Goal: Task Accomplishment & Management: Complete application form

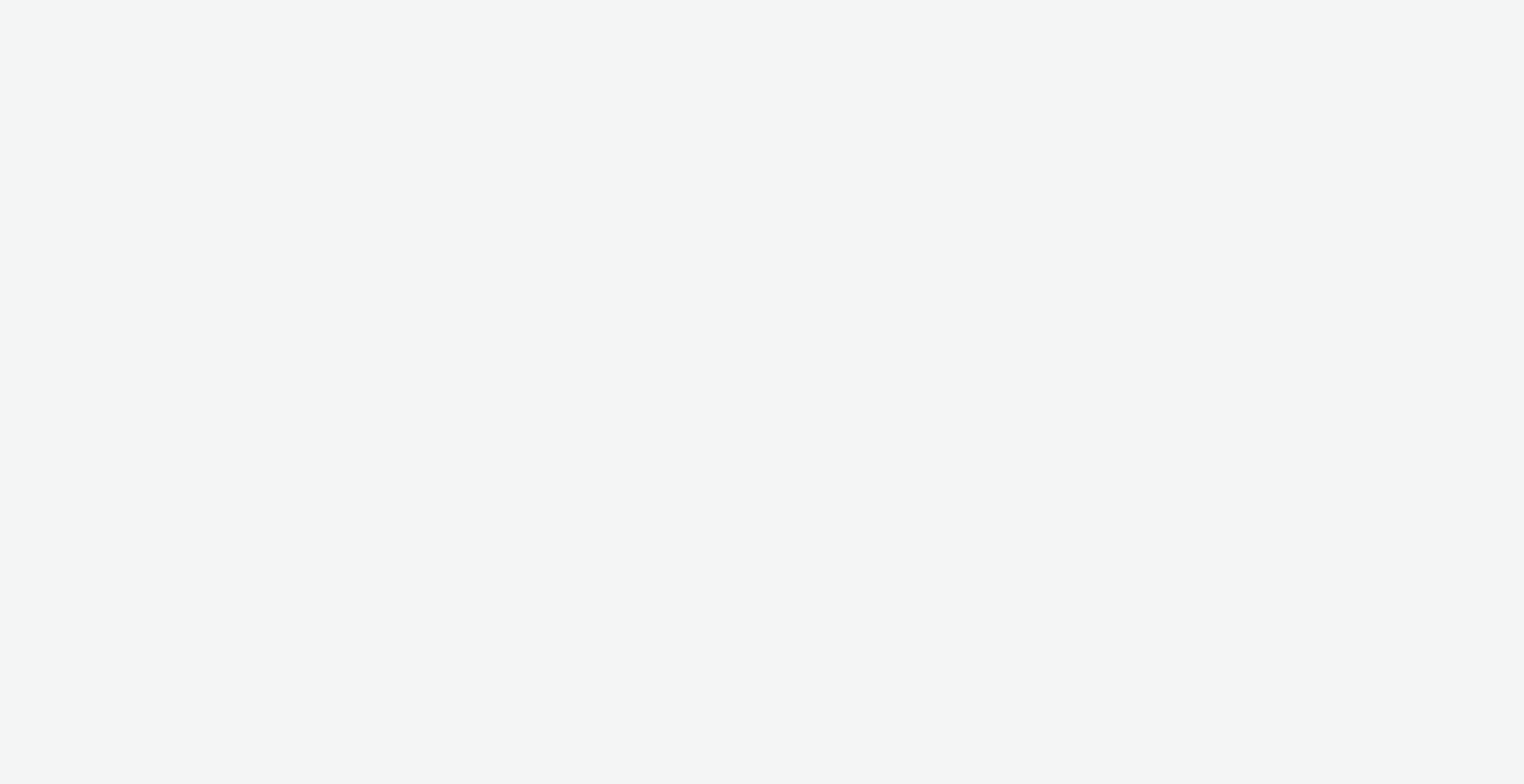
select select "ac009755-aa48-4799-8050-7a339a378eb8"
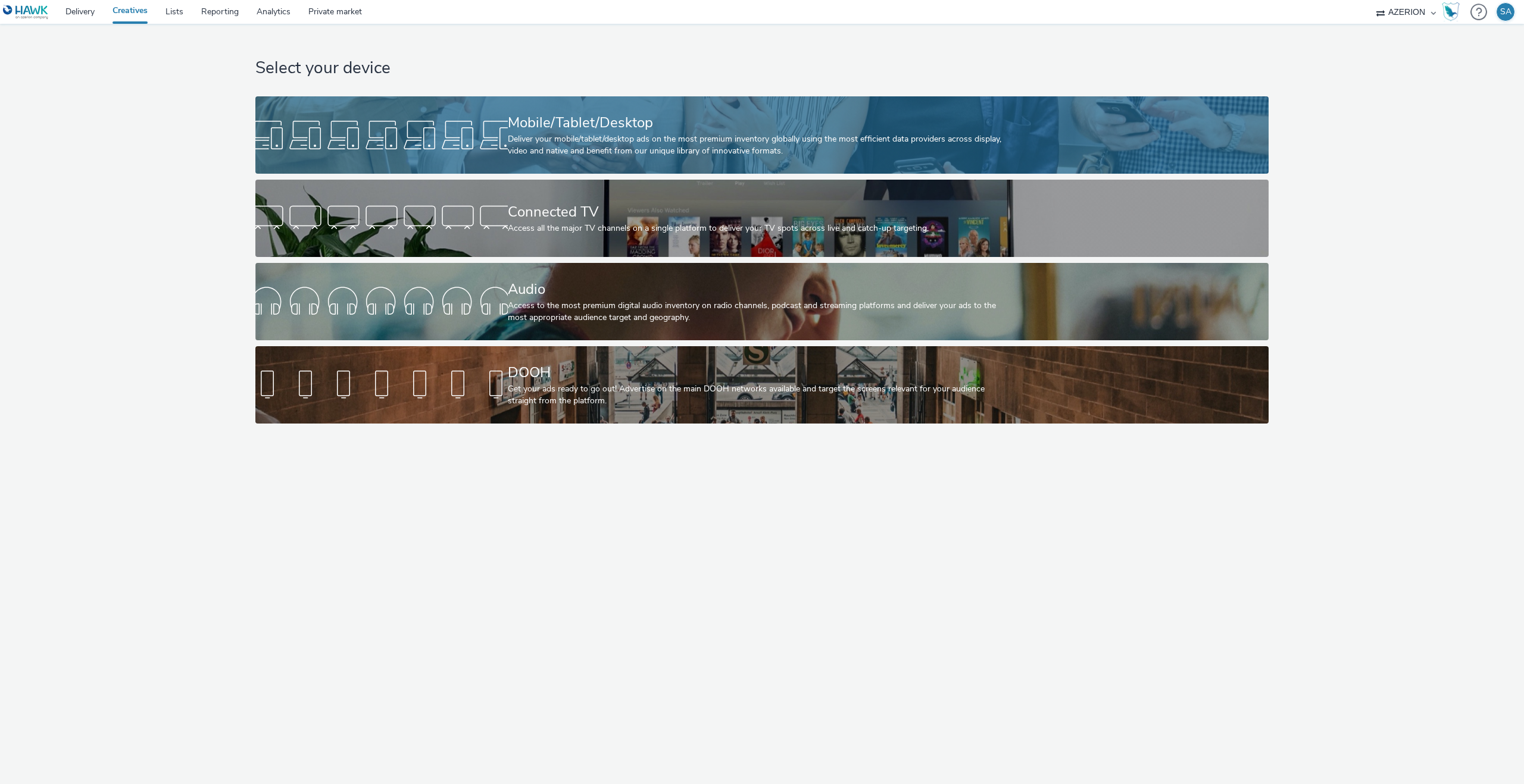
click at [544, 145] on div "Deliver your mobile/tablet/desktop ads on the most premium inventory globally u…" at bounding box center [760, 145] width 504 height 25
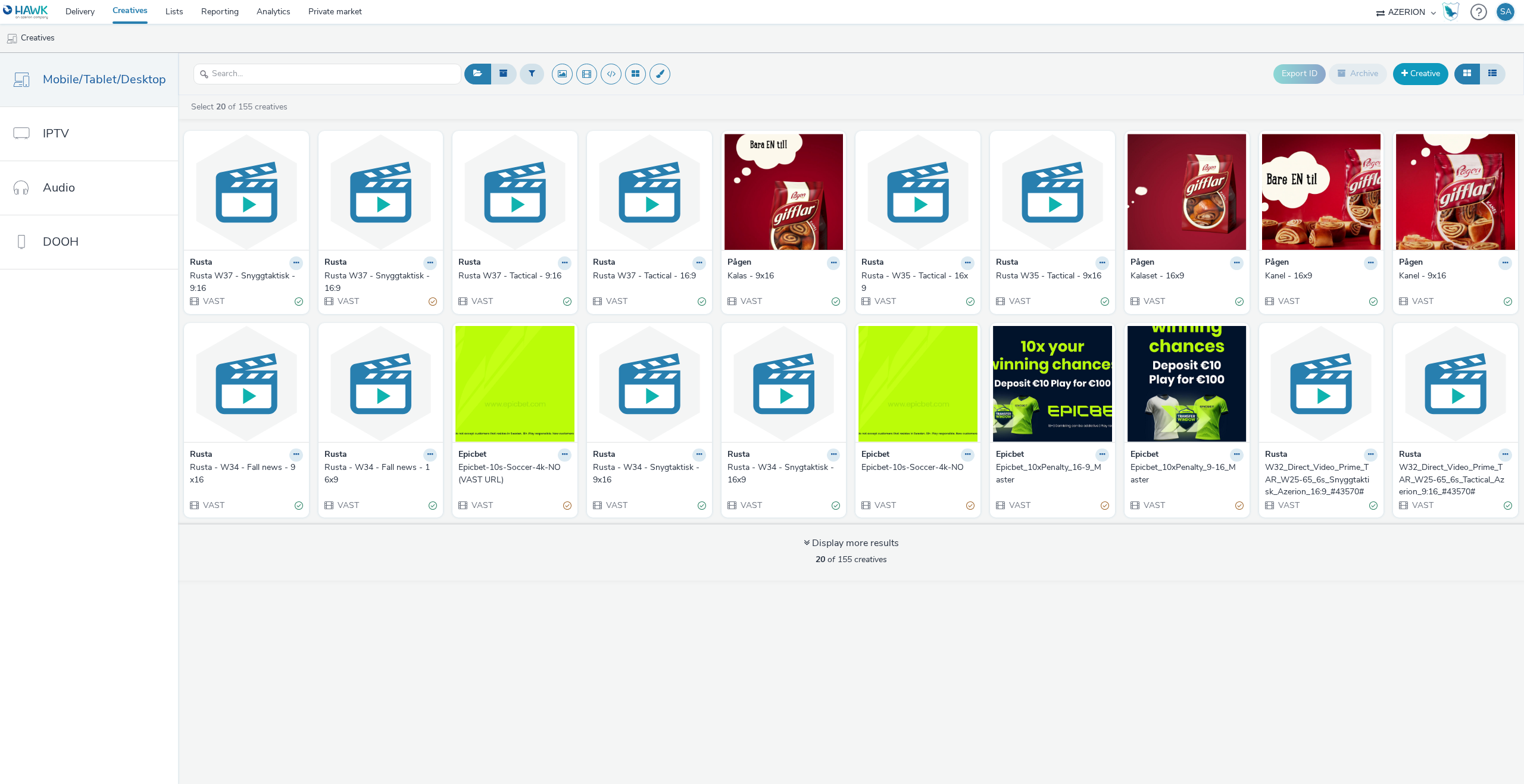
click at [1420, 75] on link "Creative" at bounding box center [1421, 74] width 56 height 22
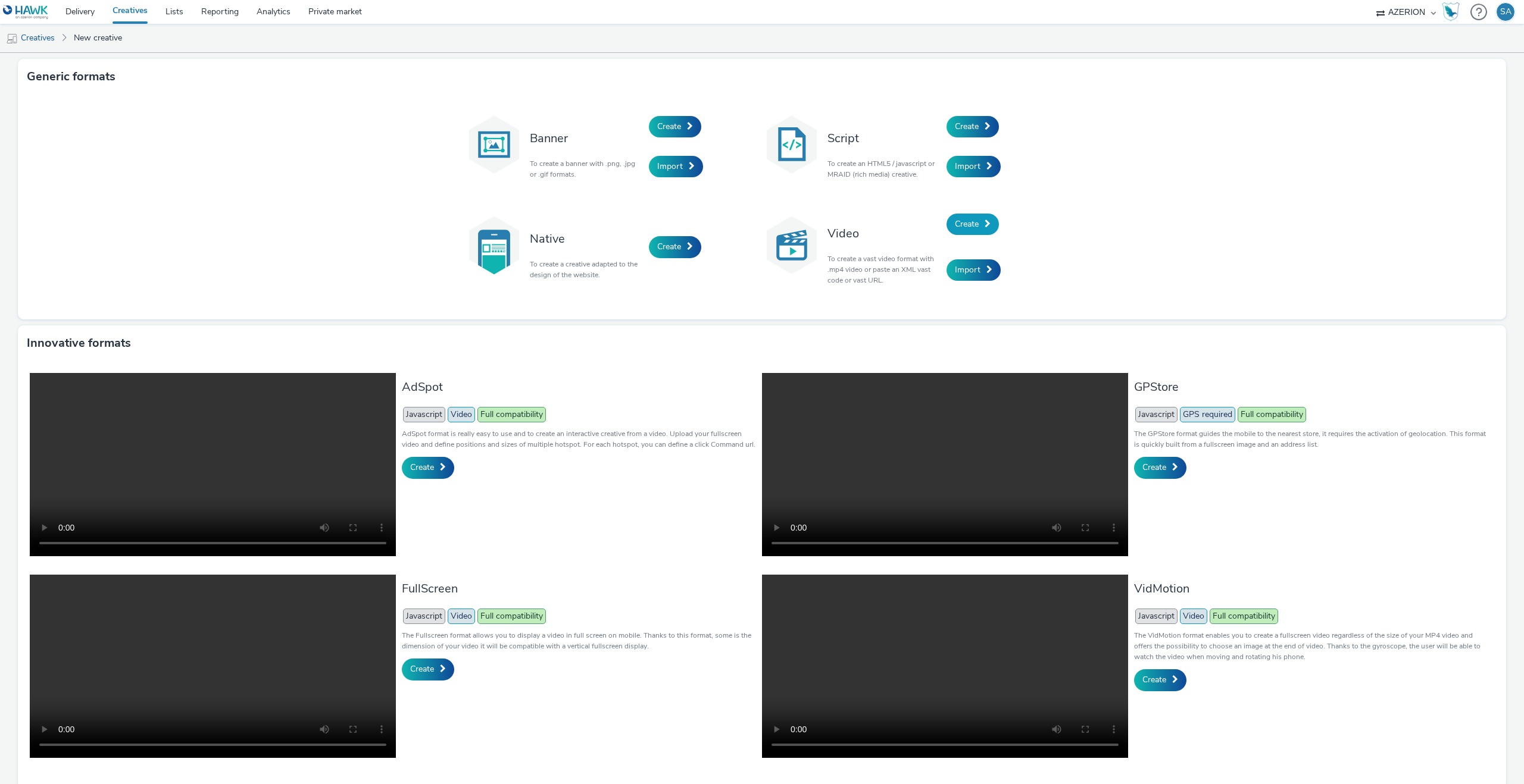
click at [965, 229] on span "Create" at bounding box center [967, 224] width 24 height 12
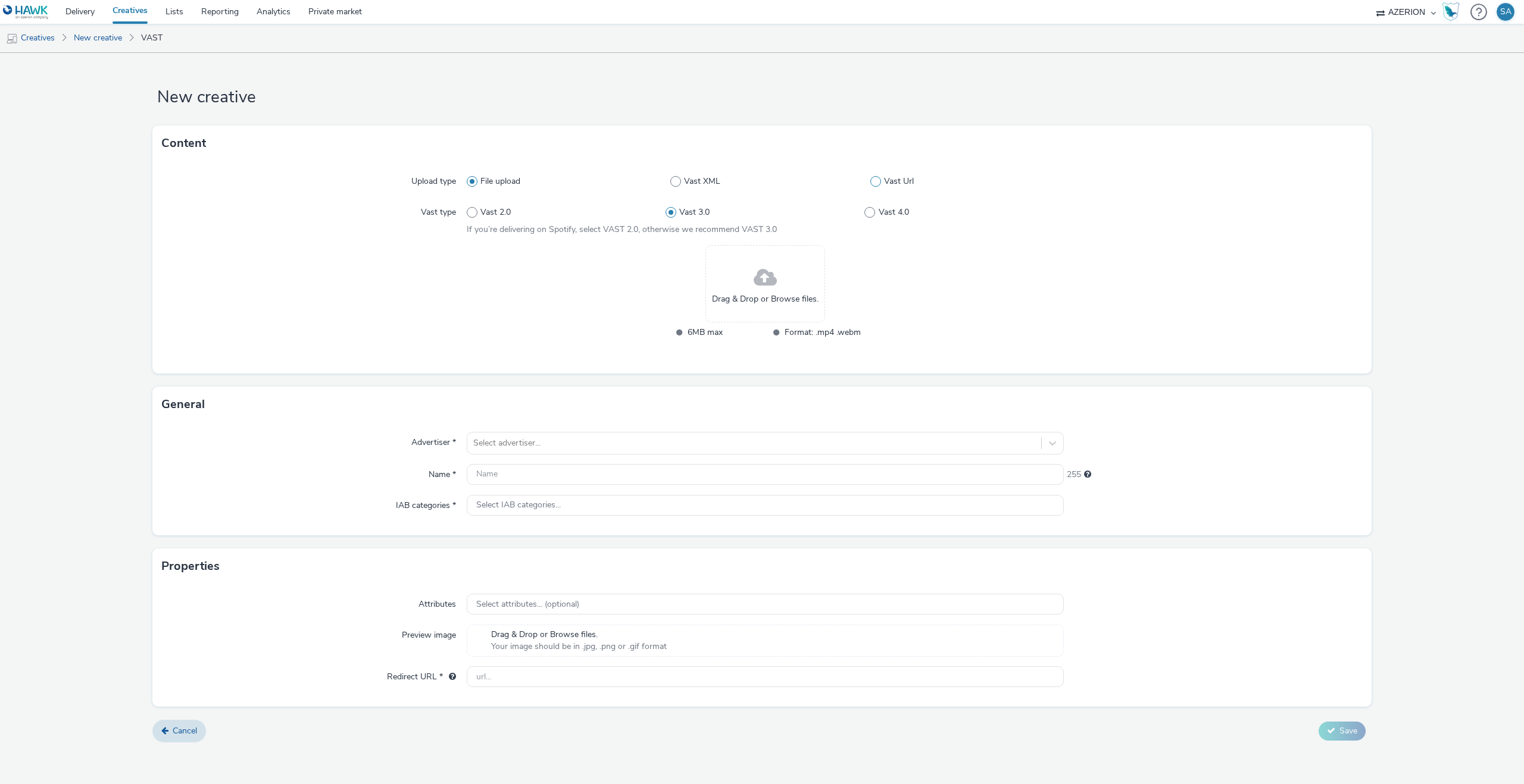
click at [878, 183] on span at bounding box center [876, 182] width 11 height 11
click at [878, 183] on input "Vast Url" at bounding box center [874, 182] width 8 height 8
radio input "false"
radio input "true"
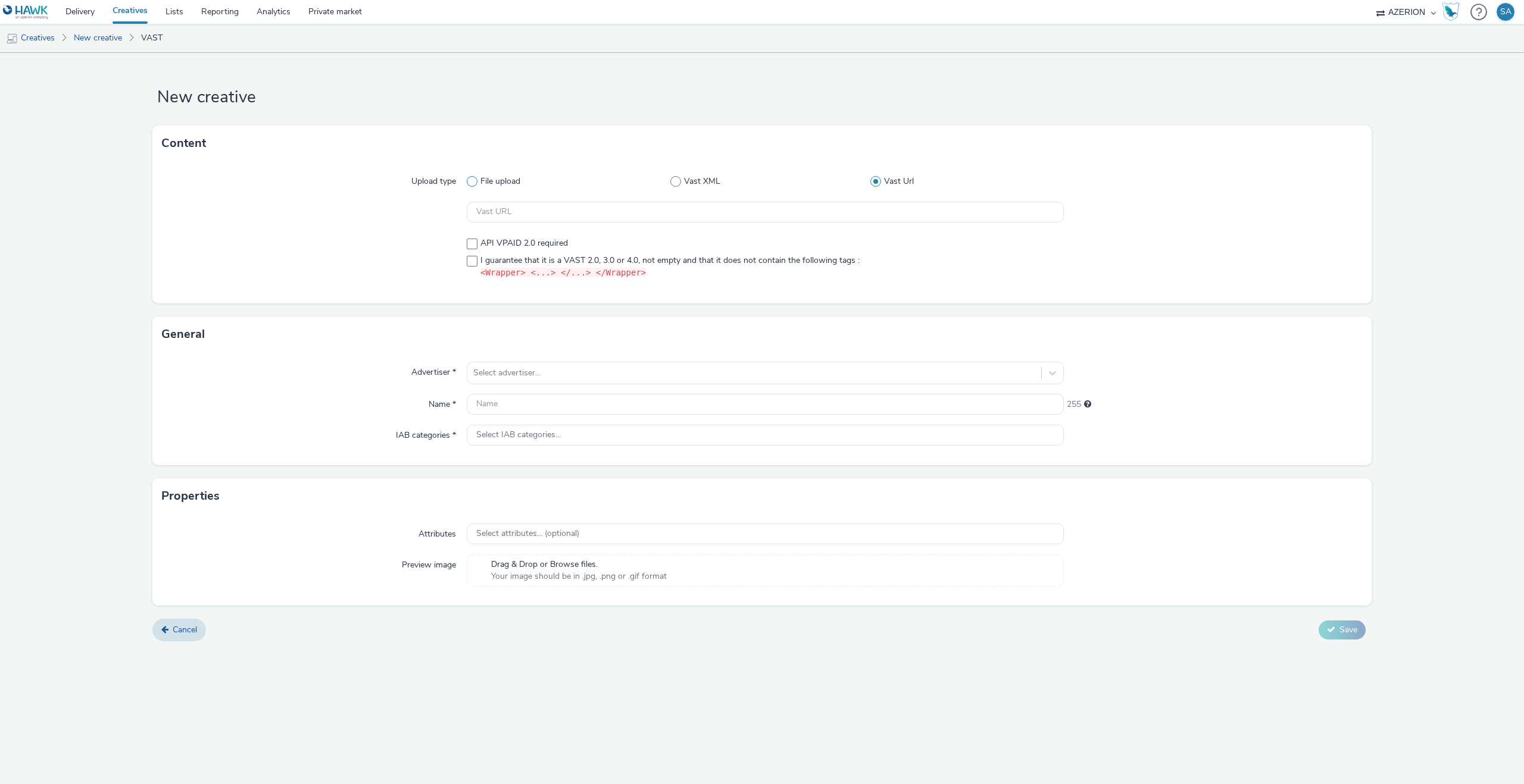
click at [492, 176] on span "File upload" at bounding box center [500, 182] width 40 height 12
click at [475, 178] on input "File upload" at bounding box center [470, 182] width 8 height 8
radio input "true"
radio input "false"
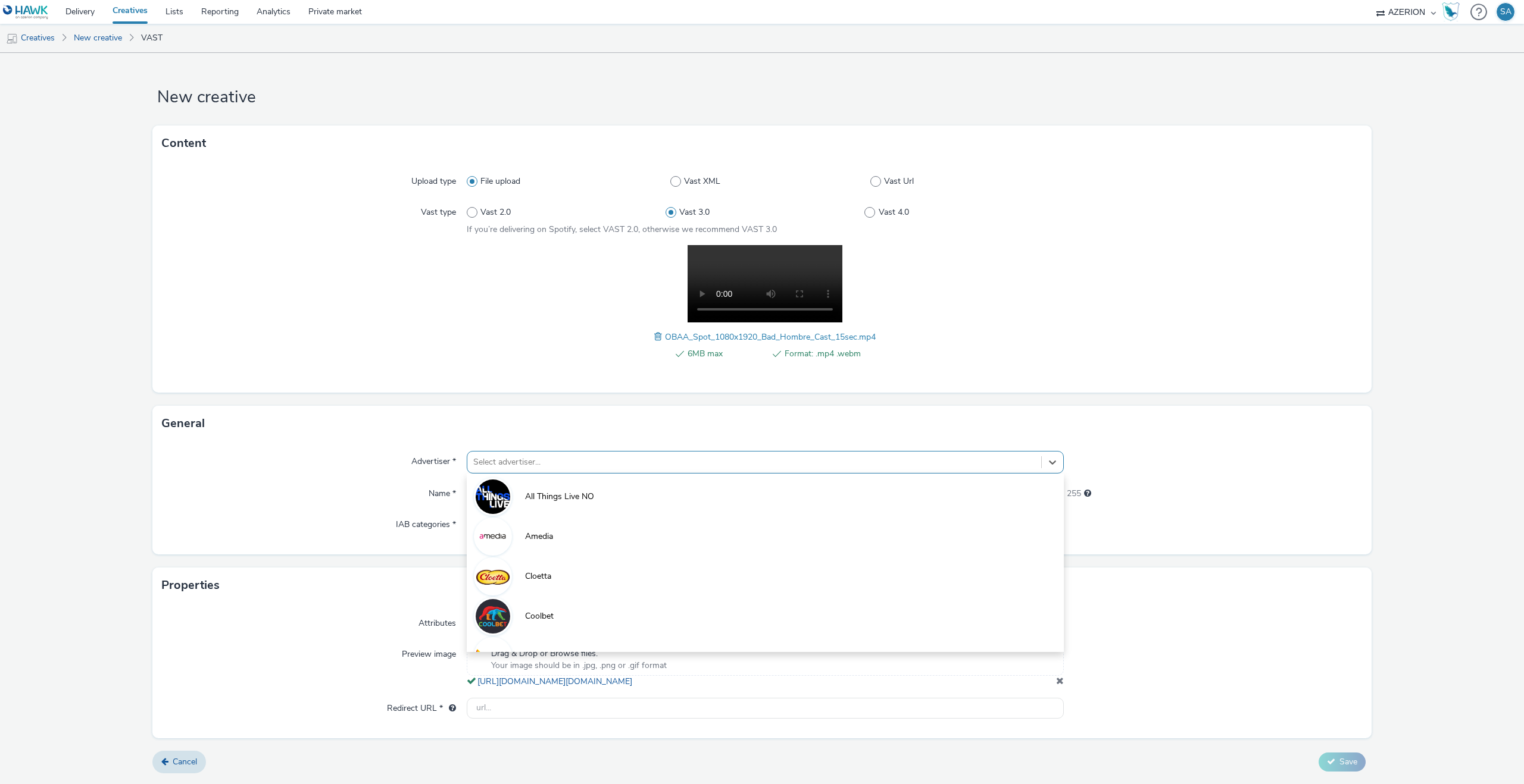
click at [561, 456] on div at bounding box center [754, 462] width 562 height 14
type input "wa"
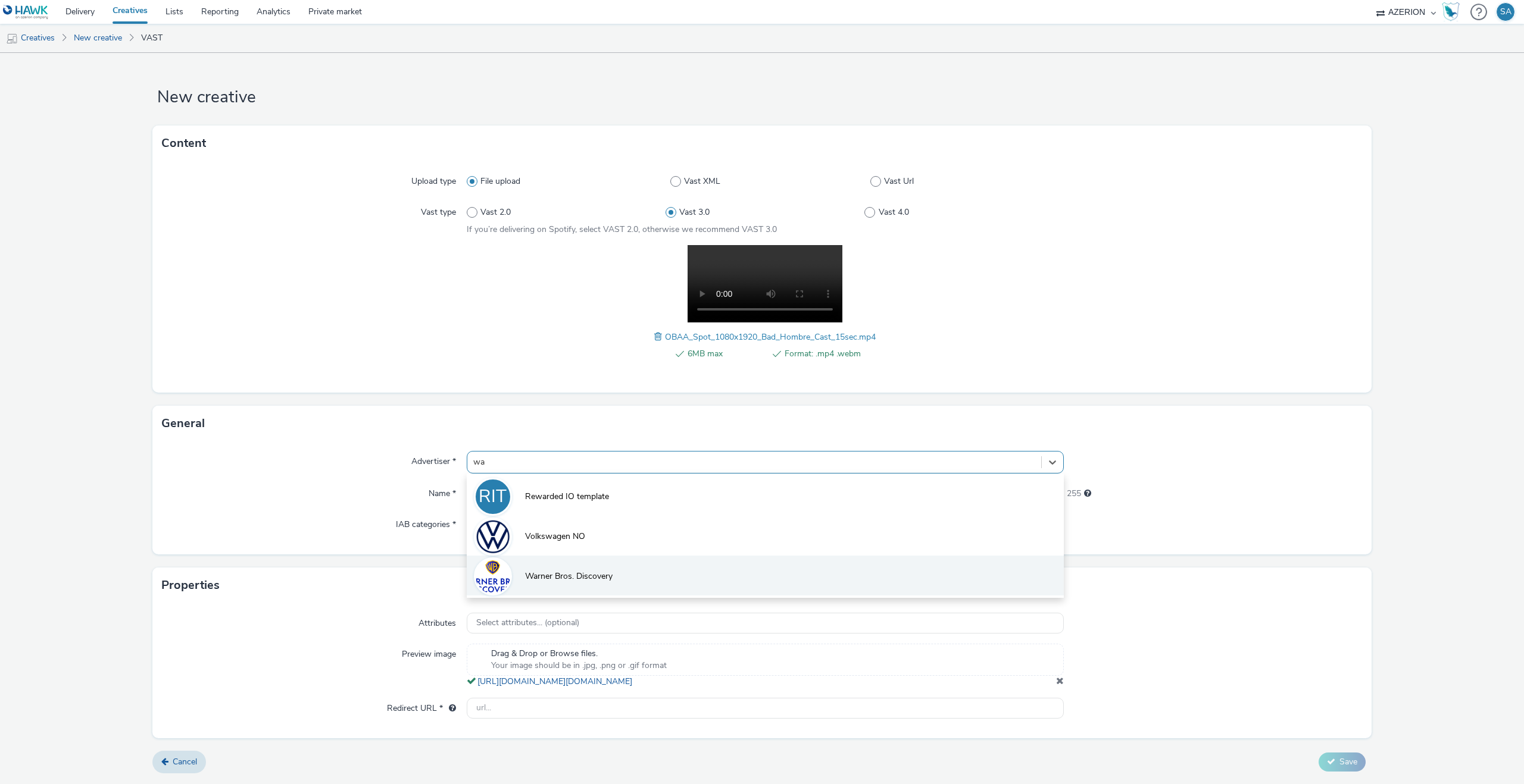
click at [597, 563] on li "Warner Bros. Discovery" at bounding box center [765, 575] width 597 height 40
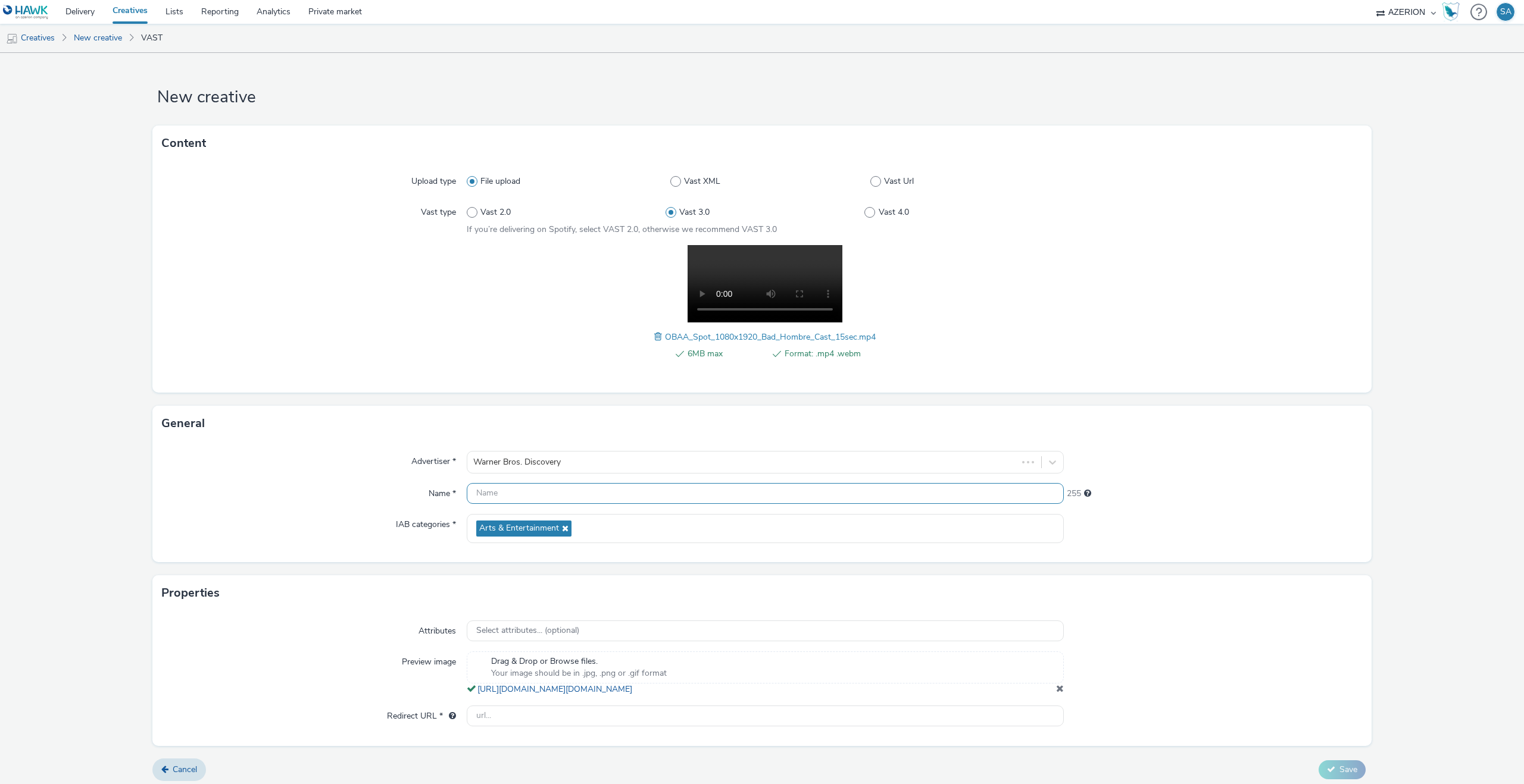
click at [557, 485] on input "text" at bounding box center [765, 493] width 597 height 21
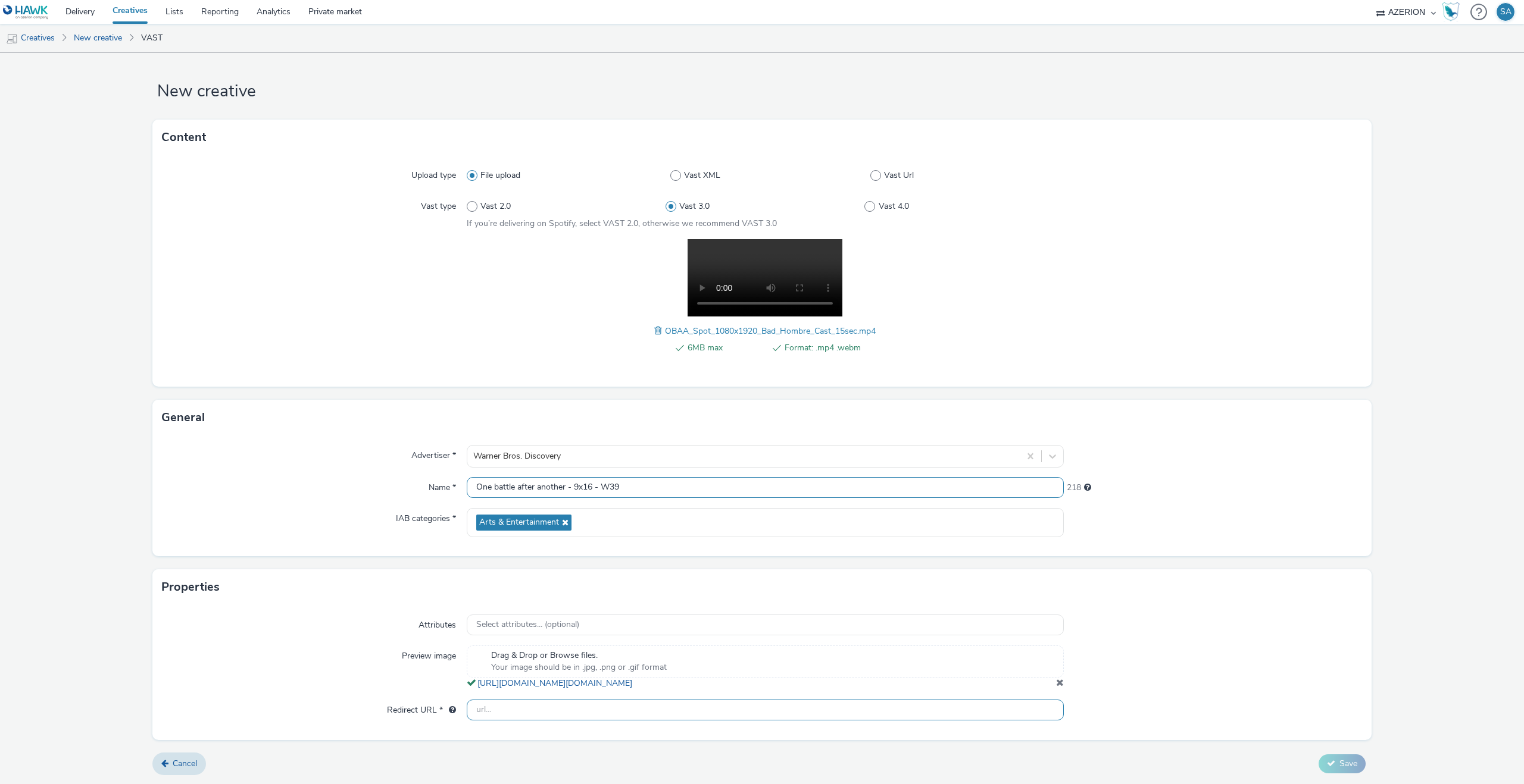
type input "One battle after another - 9x16 - W39"
click at [531, 716] on input "text" at bounding box center [765, 710] width 597 height 21
click at [538, 738] on div "Attributes Select attributes... (optional) Preview image Drag & Drop or Browse …" at bounding box center [762, 673] width 1219 height 135
click at [543, 722] on div "Attributes Select attributes... (optional) Preview image Drag & Drop or Browse …" at bounding box center [762, 673] width 1219 height 135
click at [543, 720] on input "text" at bounding box center [765, 710] width 597 height 21
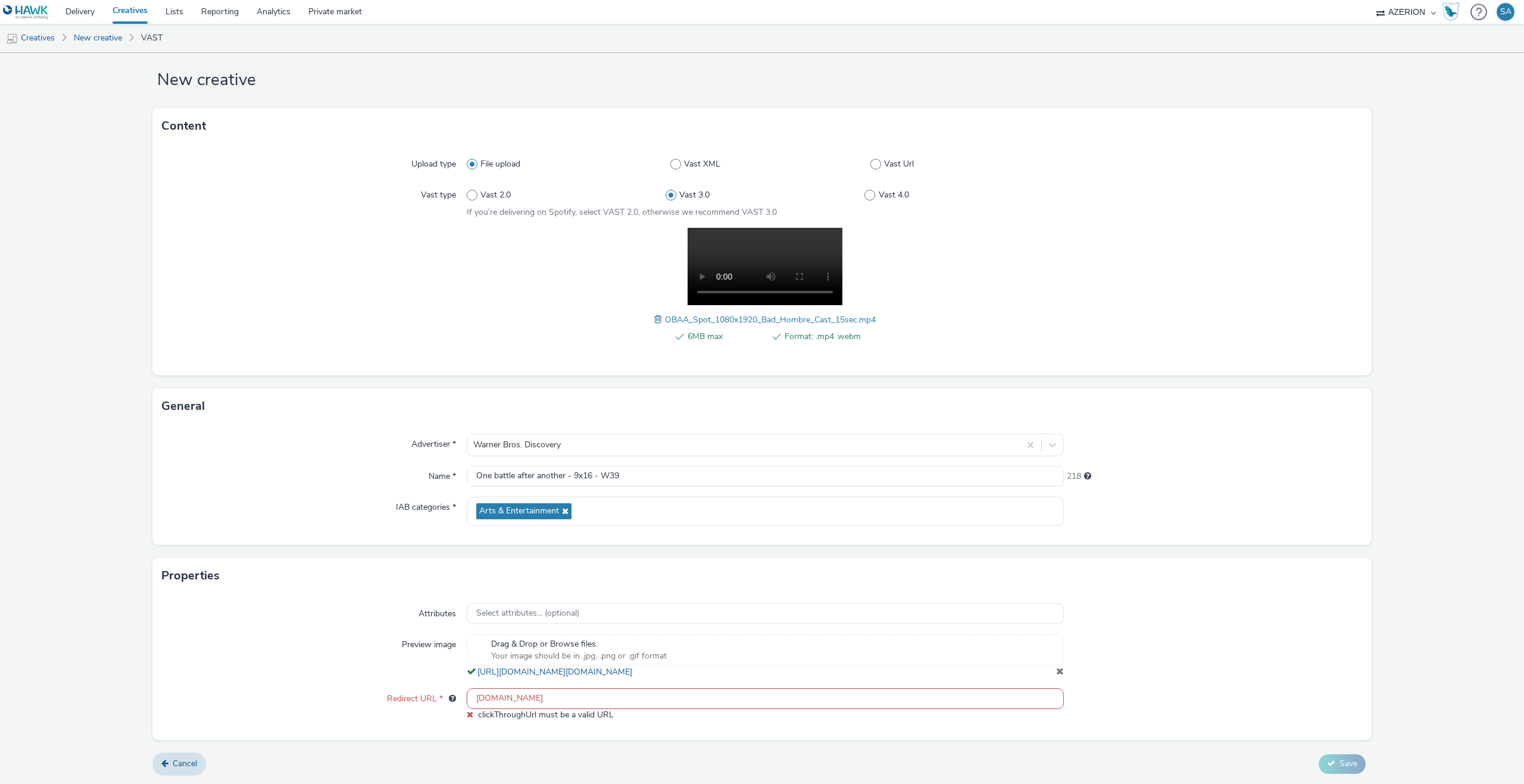
click at [1326, 762] on form "New creative Content Upload type File upload Vast XML Vast Url Vast type Vast 2…" at bounding box center [762, 409] width 1524 height 749
click at [622, 704] on input "warner.no" at bounding box center [765, 699] width 597 height 21
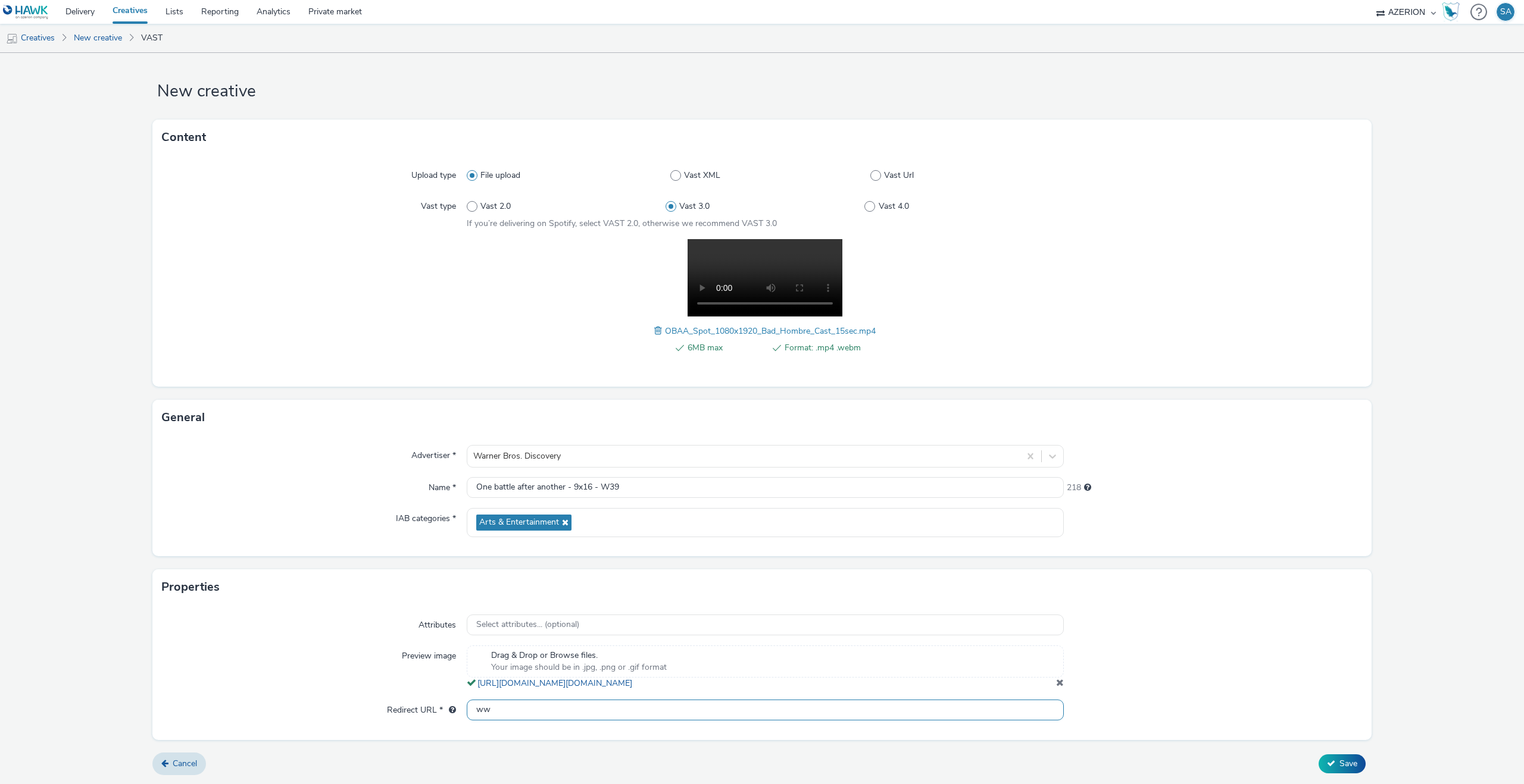
type input "w"
type input "h"
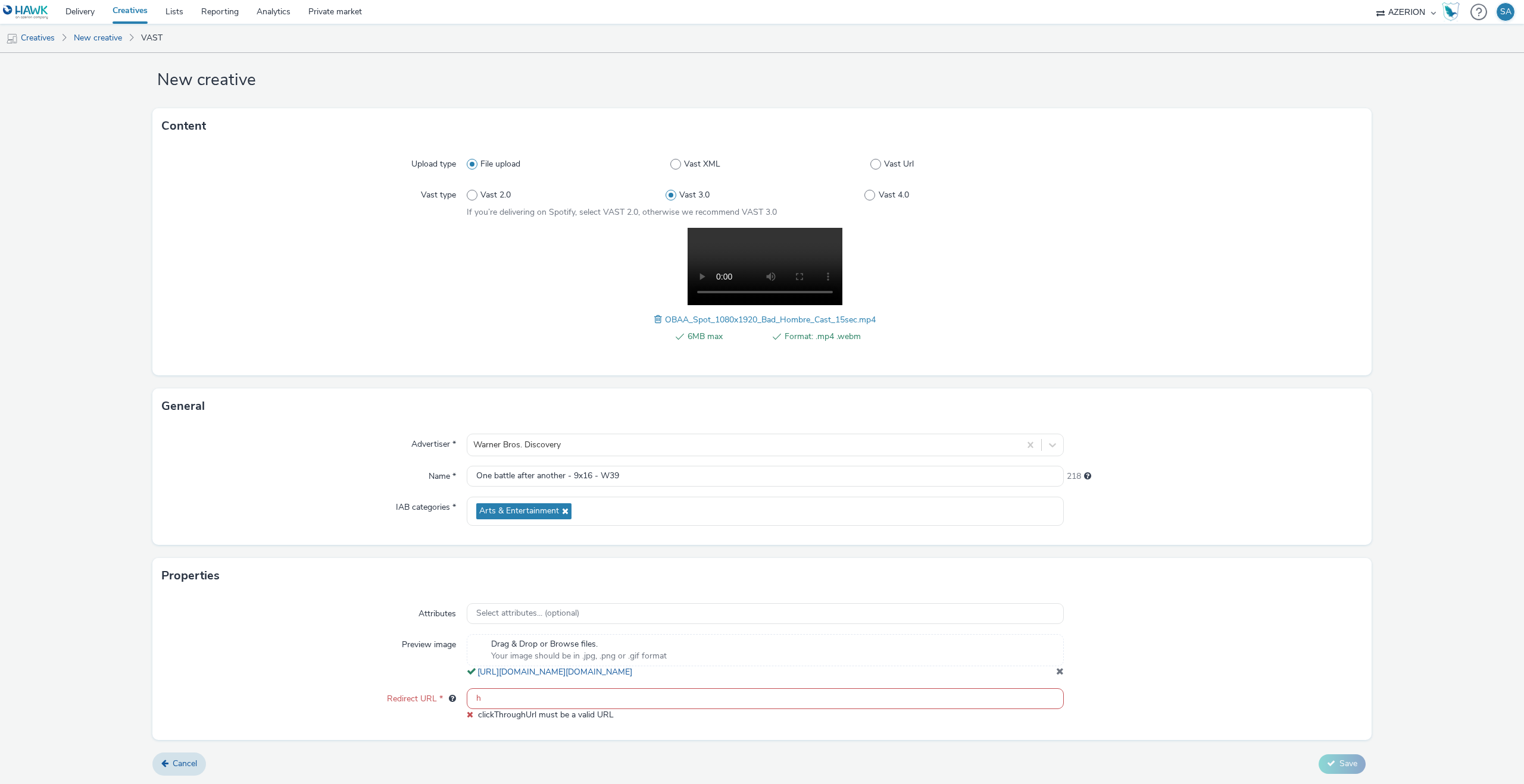
click at [533, 707] on input "h" at bounding box center [765, 699] width 597 height 21
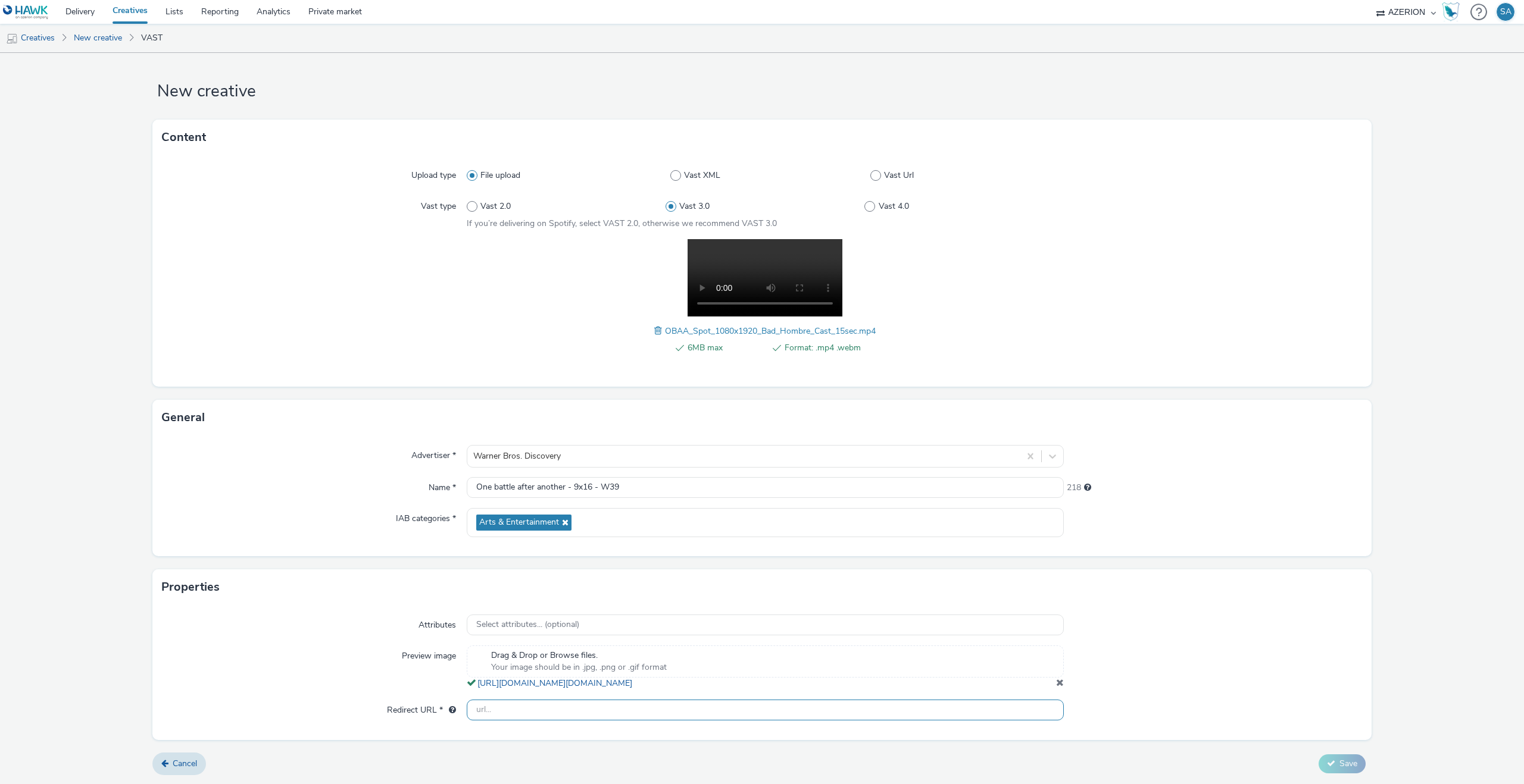
paste input "[URL][DOMAIN_NAME]"
type input "[URL][DOMAIN_NAME]"
click at [656, 772] on div "Cancel Save" at bounding box center [762, 764] width 1219 height 22
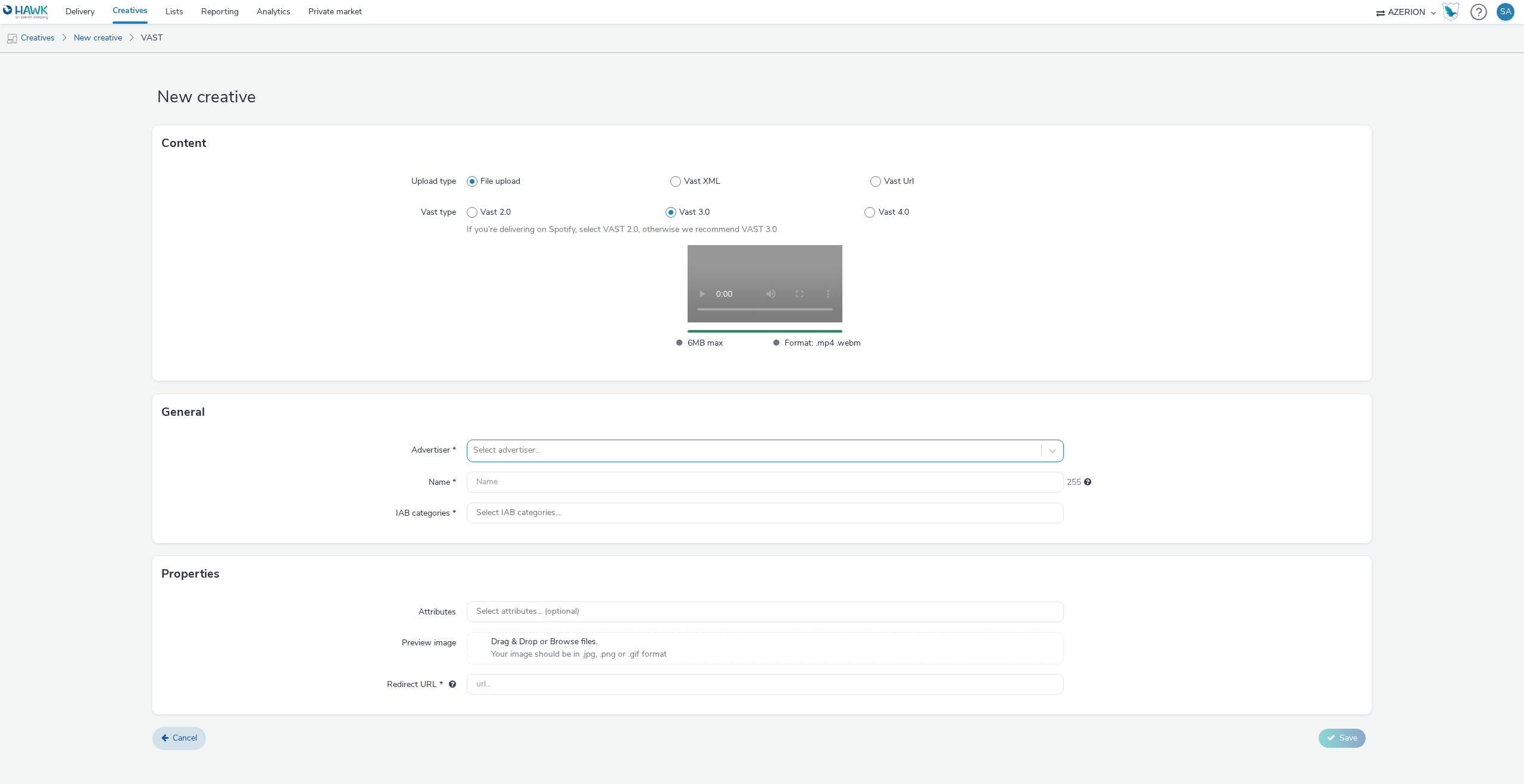
click at [548, 453] on div at bounding box center [754, 451] width 562 height 14
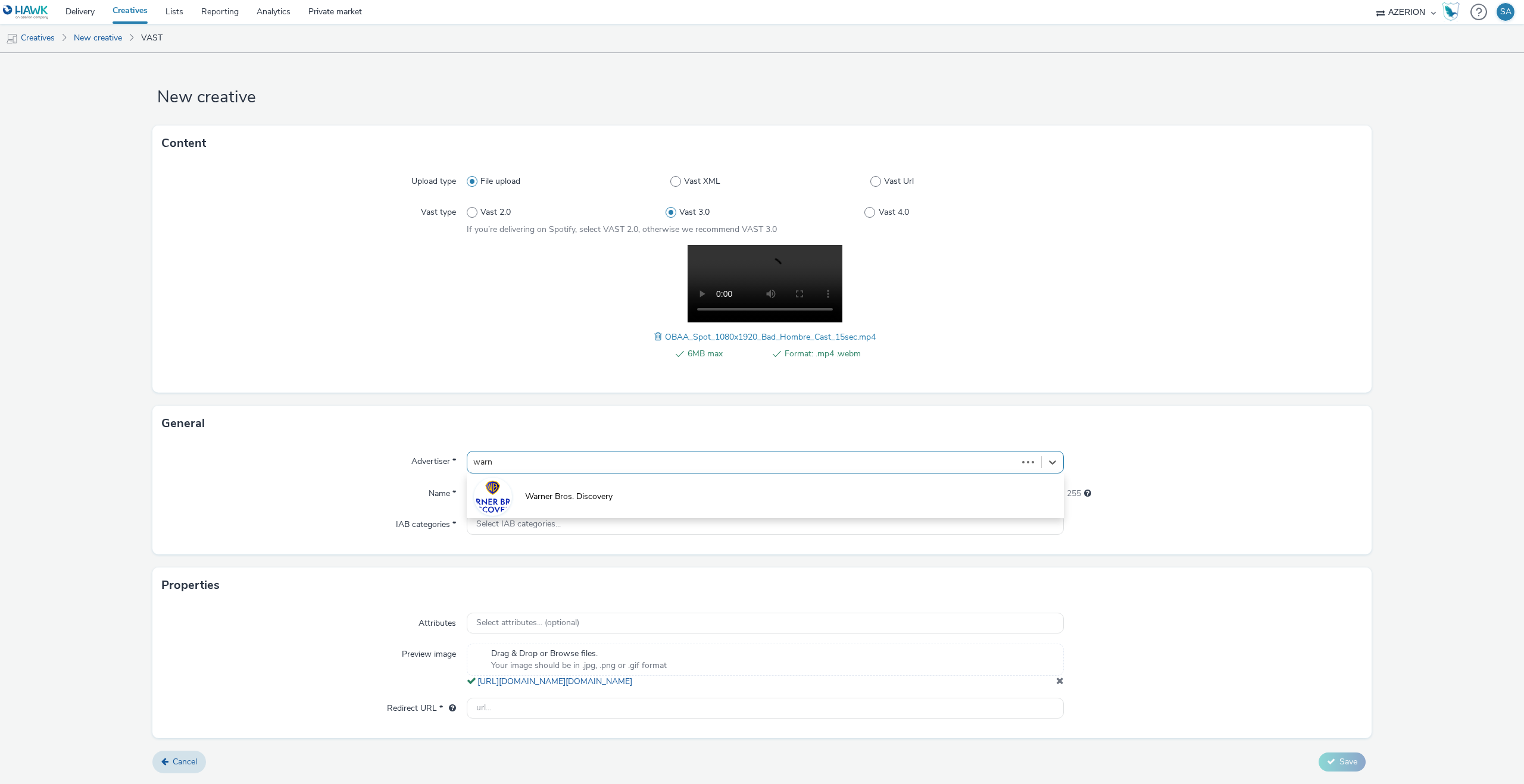
type input "warne"
click at [559, 491] on span "Warner Bros. Discovery" at bounding box center [569, 497] width 88 height 12
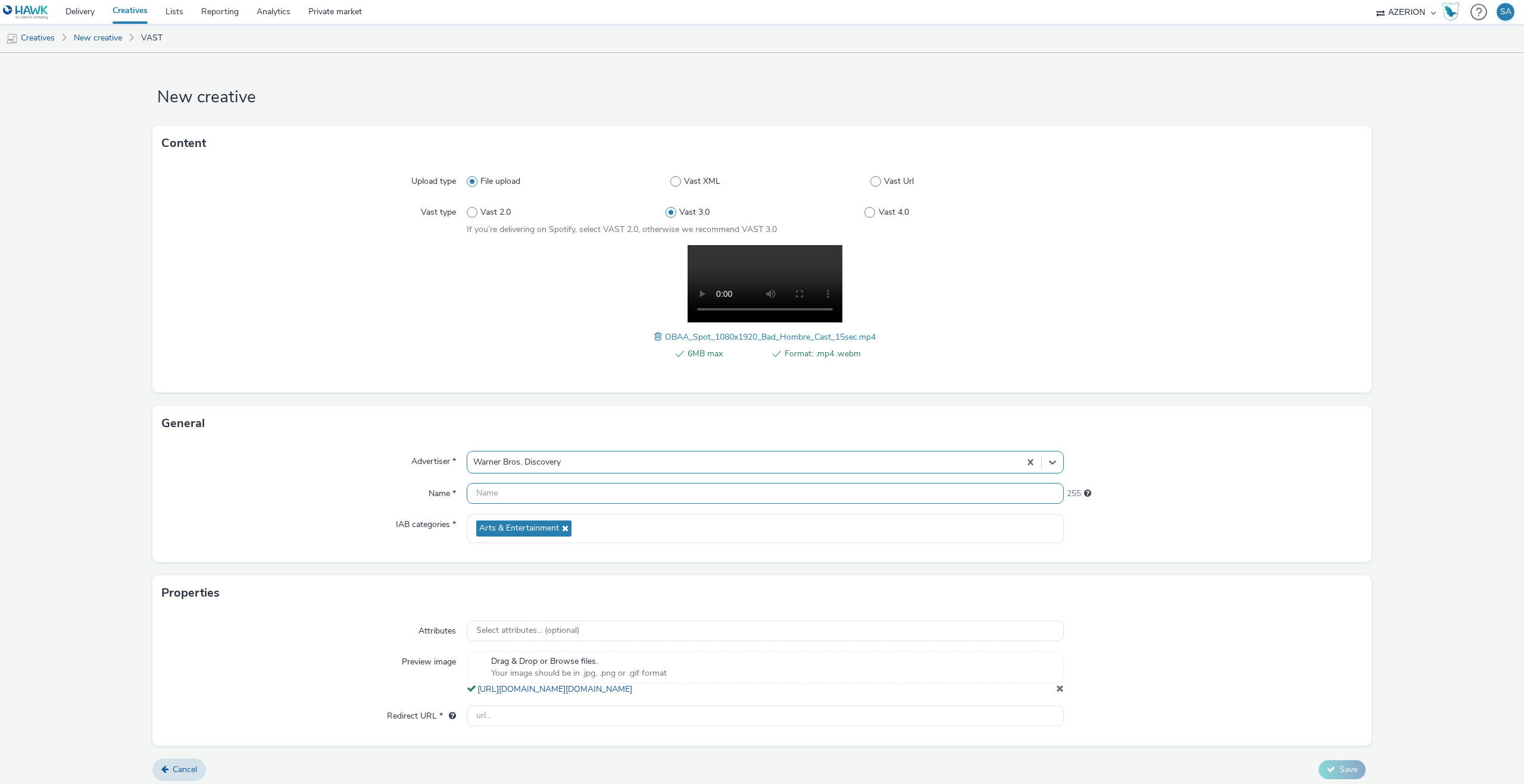
click at [553, 497] on input "text" at bounding box center [765, 493] width 597 height 21
type input "One battle after another"
click at [532, 727] on input "text" at bounding box center [765, 716] width 597 height 21
paste input "[URL][DOMAIN_NAME]"
type input "[URL][DOMAIN_NAME]"
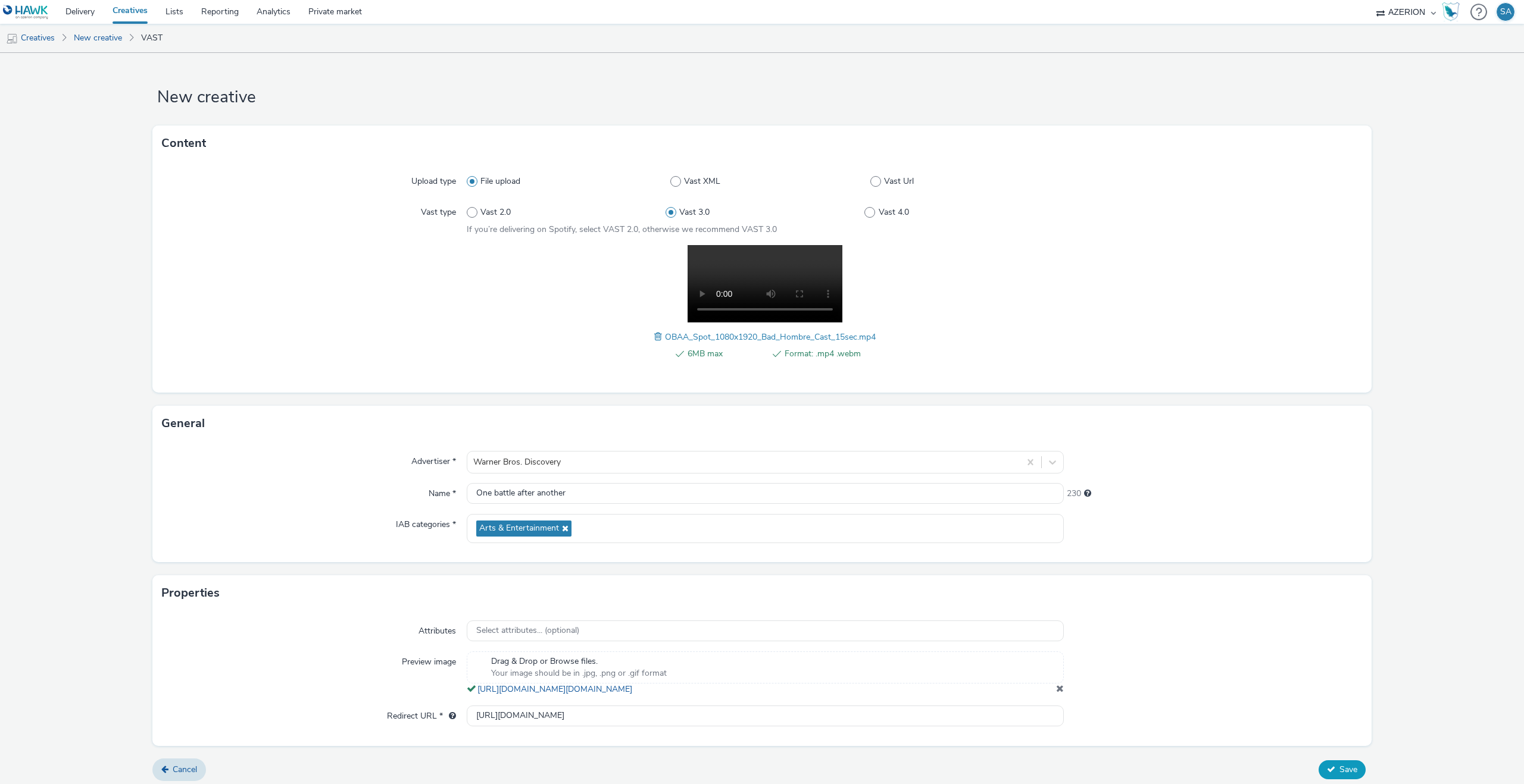
click at [1345, 775] on span "Save" at bounding box center [1348, 770] width 18 height 12
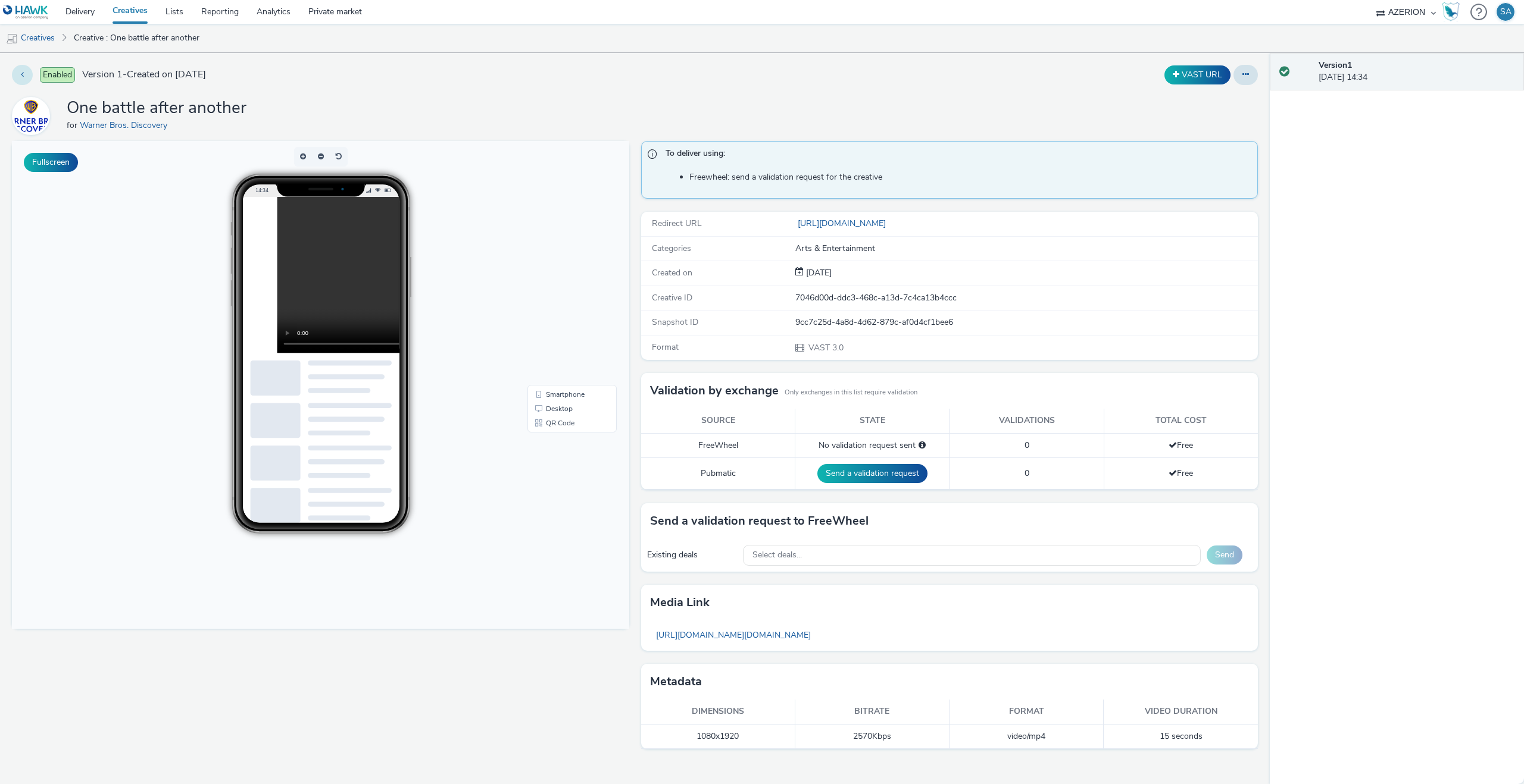
click at [26, 80] on button at bounding box center [22, 75] width 21 height 20
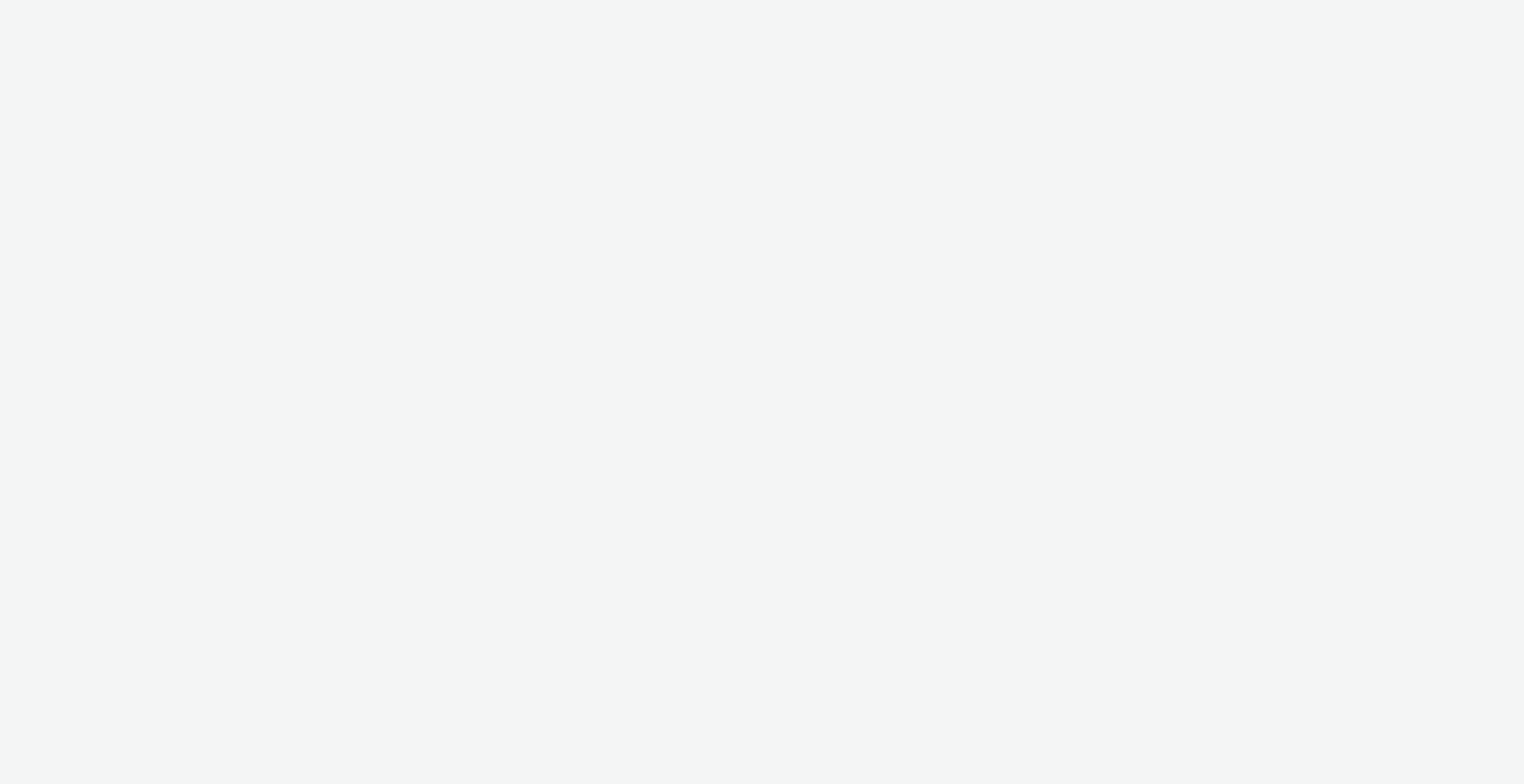
select select "ac009755-aa48-4799-8050-7a339a378eb8"
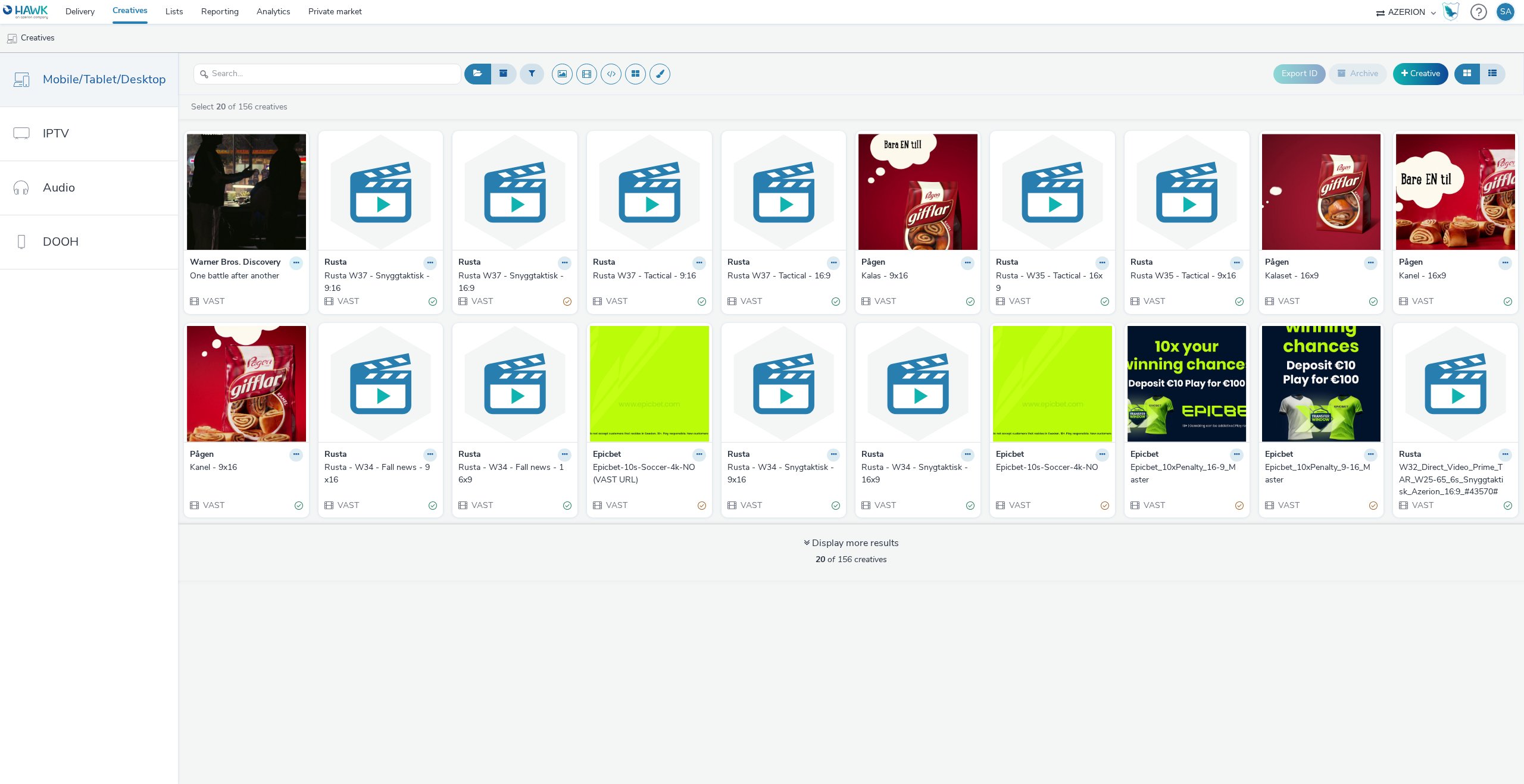
click at [294, 260] on icon at bounding box center [296, 263] width 5 height 7
click at [250, 289] on link "Edit" at bounding box center [258, 284] width 89 height 24
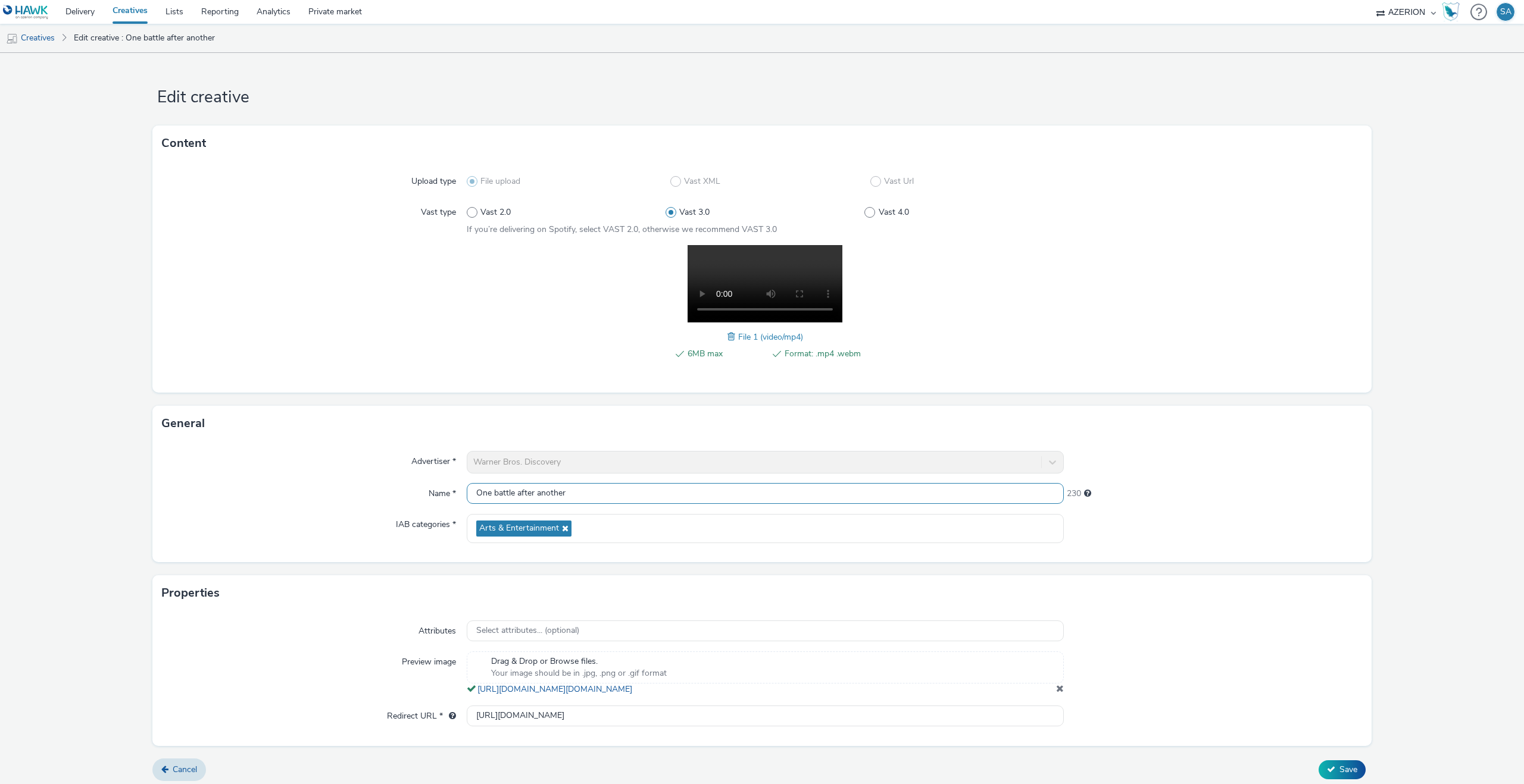
click at [574, 502] on input "One battle after another" at bounding box center [765, 493] width 597 height 21
type input "One battle after another - 9x16 - W39"
click at [1342, 775] on span "Save" at bounding box center [1348, 770] width 18 height 12
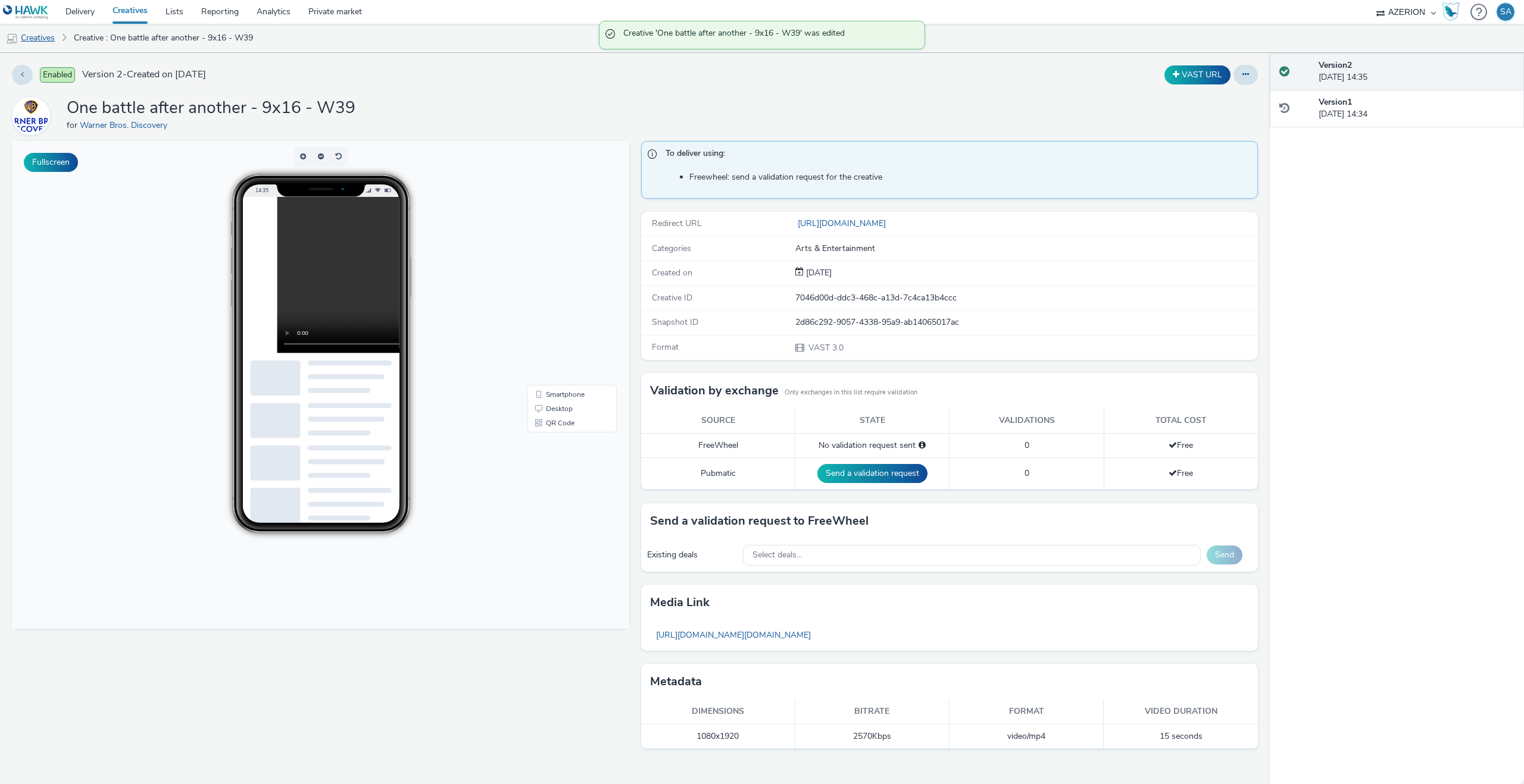
click at [50, 34] on link "Creatives" at bounding box center [30, 38] width 61 height 28
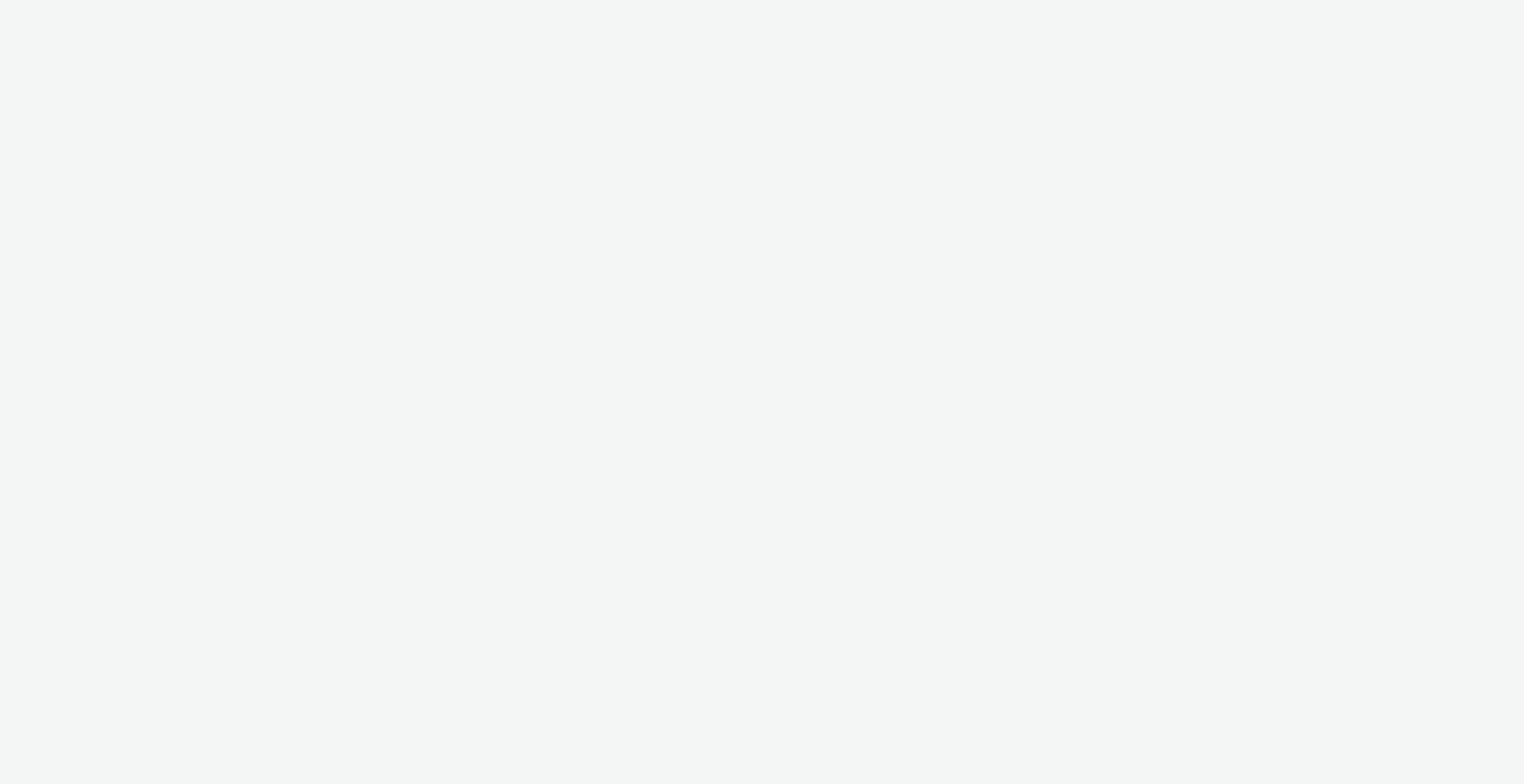
select select "ac009755-aa48-4799-8050-7a339a378eb8"
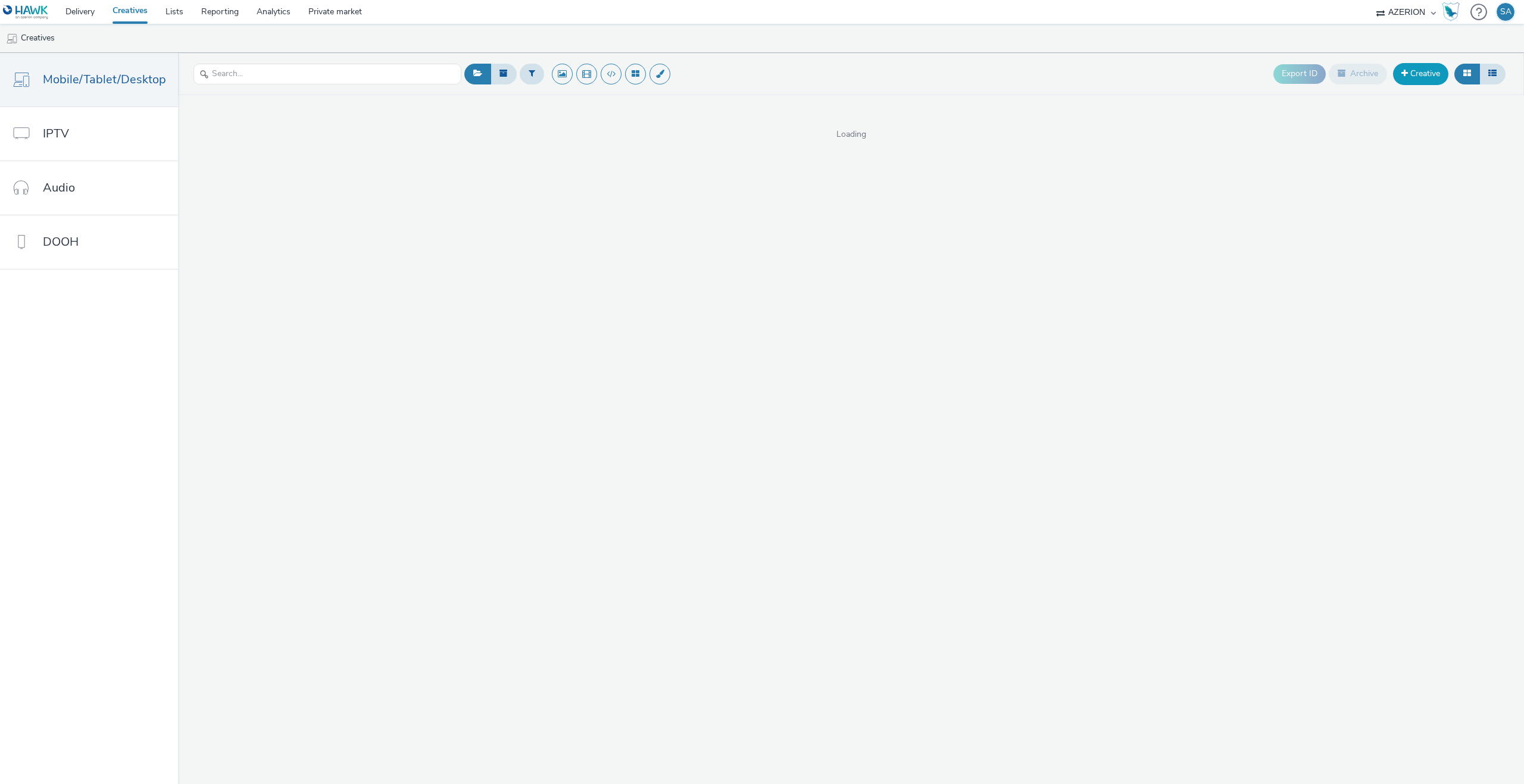
click at [1439, 67] on link "Creative" at bounding box center [1421, 74] width 56 height 22
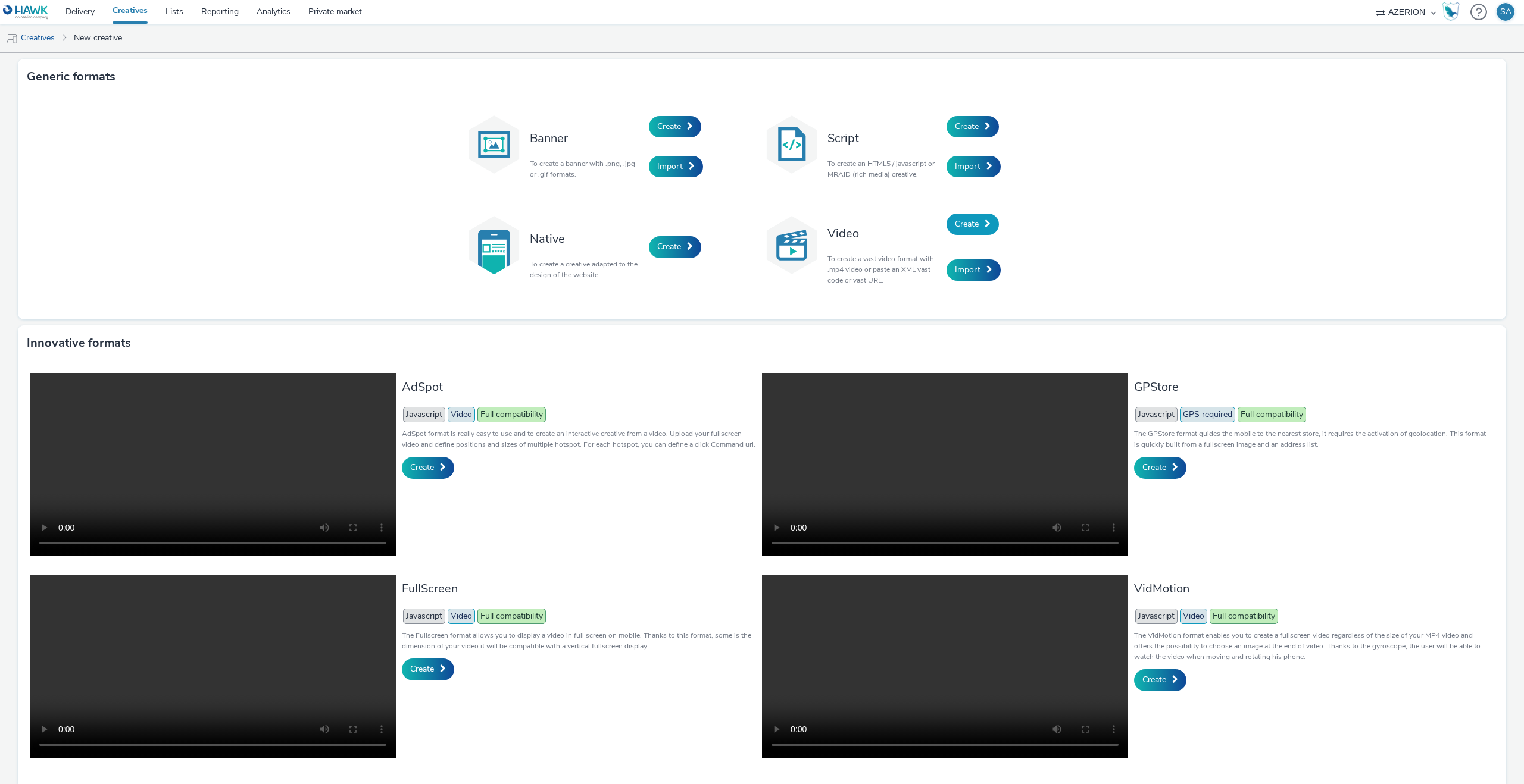
click at [954, 226] on link "Create" at bounding box center [973, 224] width 52 height 22
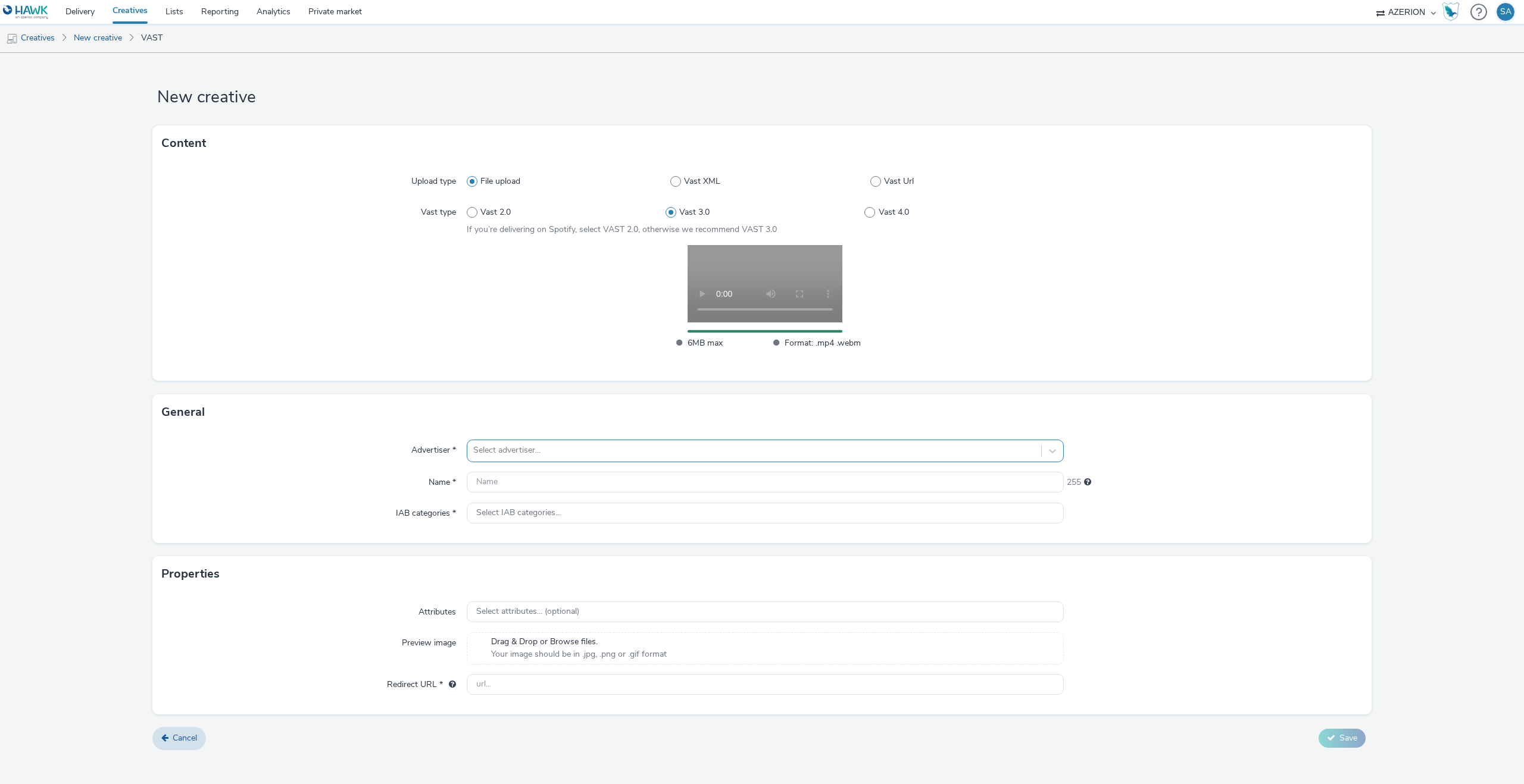
click at [531, 454] on div at bounding box center [754, 451] width 562 height 14
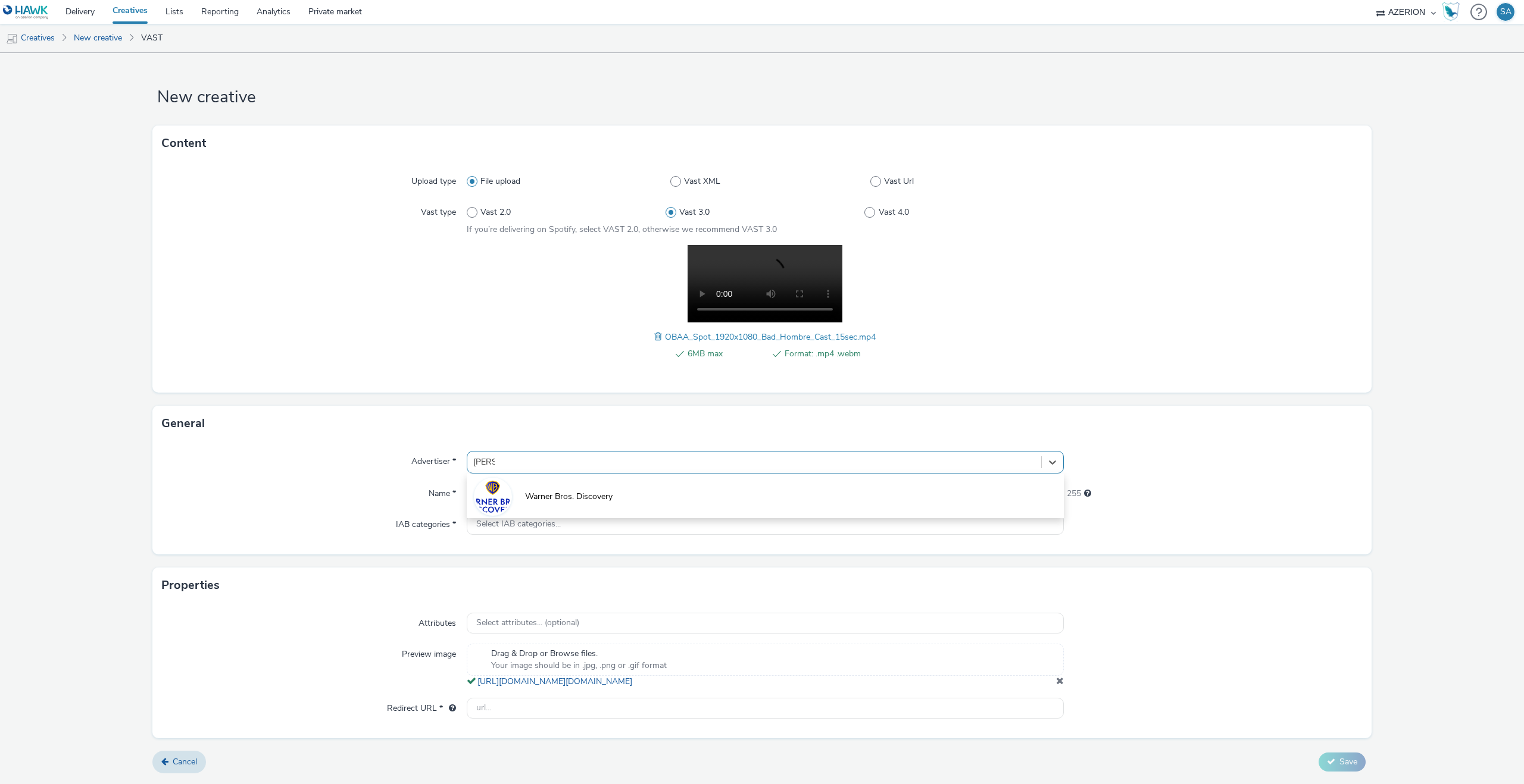
type input "warner"
click at [552, 486] on li "Warner Bros. Discovery" at bounding box center [765, 495] width 597 height 40
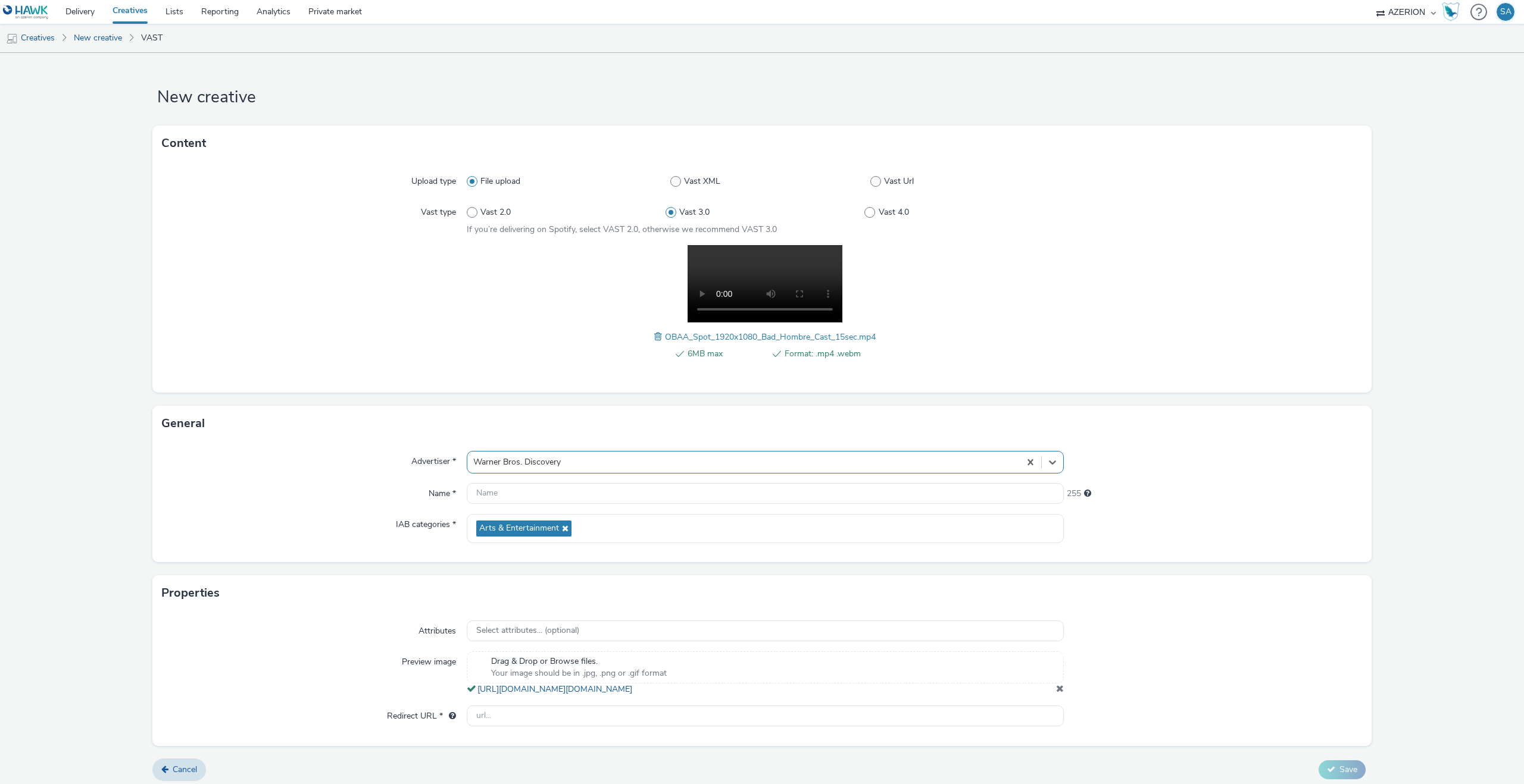
click at [524, 505] on div "Advertiser * option Warner Bros. Discovery, selected. Select is focused ,type t…" at bounding box center [762, 501] width 1219 height 121
click at [527, 492] on input "text" at bounding box center [765, 493] width 597 height 21
type input "One battle after another - 16x9 - W39"
click at [606, 718] on input "text" at bounding box center [765, 716] width 597 height 21
paste input "[URL][DOMAIN_NAME]"
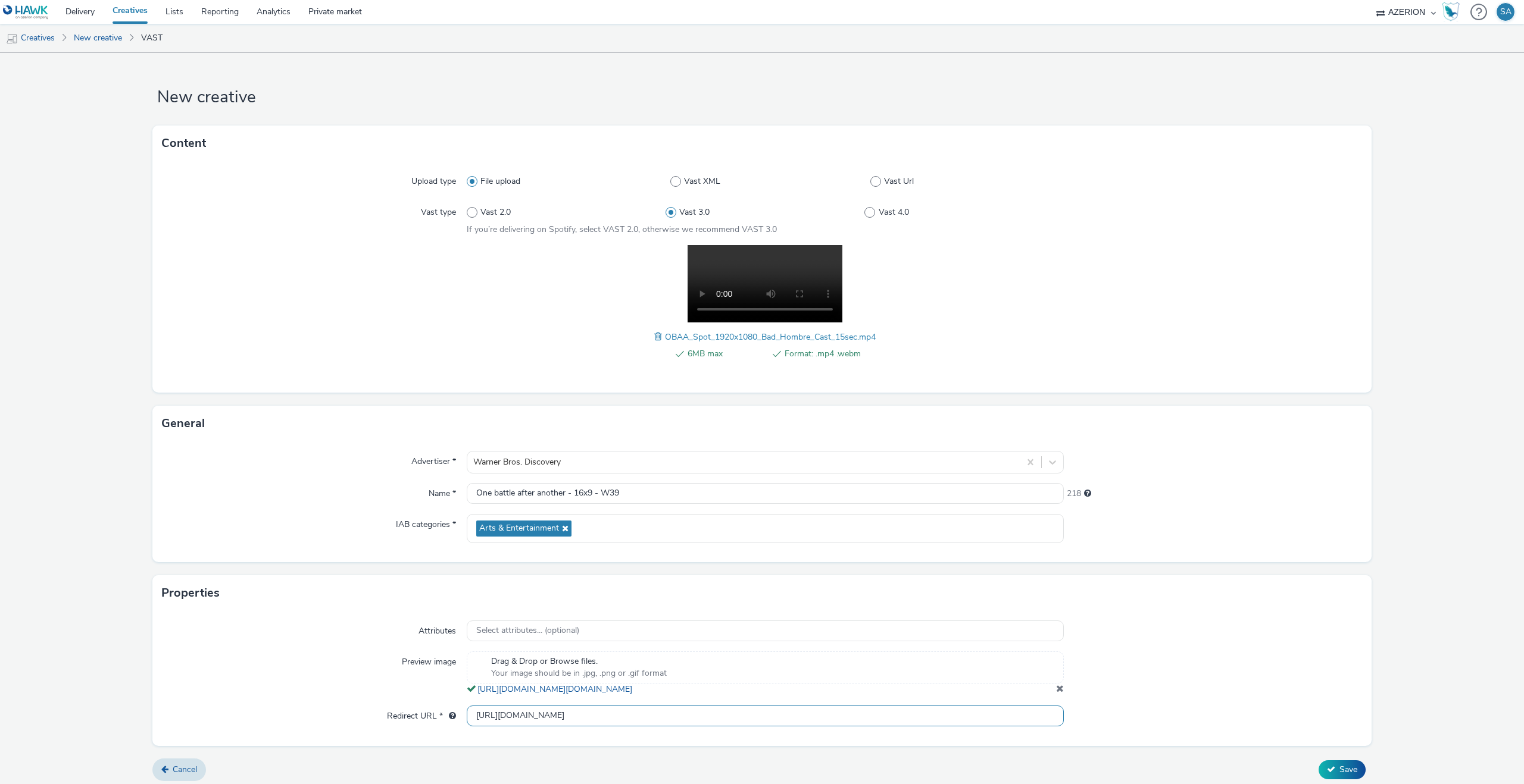
type input "[URL][DOMAIN_NAME]"
click at [1147, 645] on div "Attributes Select attributes... (optional) Preview image Drag & Drop or Browse …" at bounding box center [762, 678] width 1219 height 135
click at [1358, 780] on button "Save" at bounding box center [1342, 770] width 47 height 19
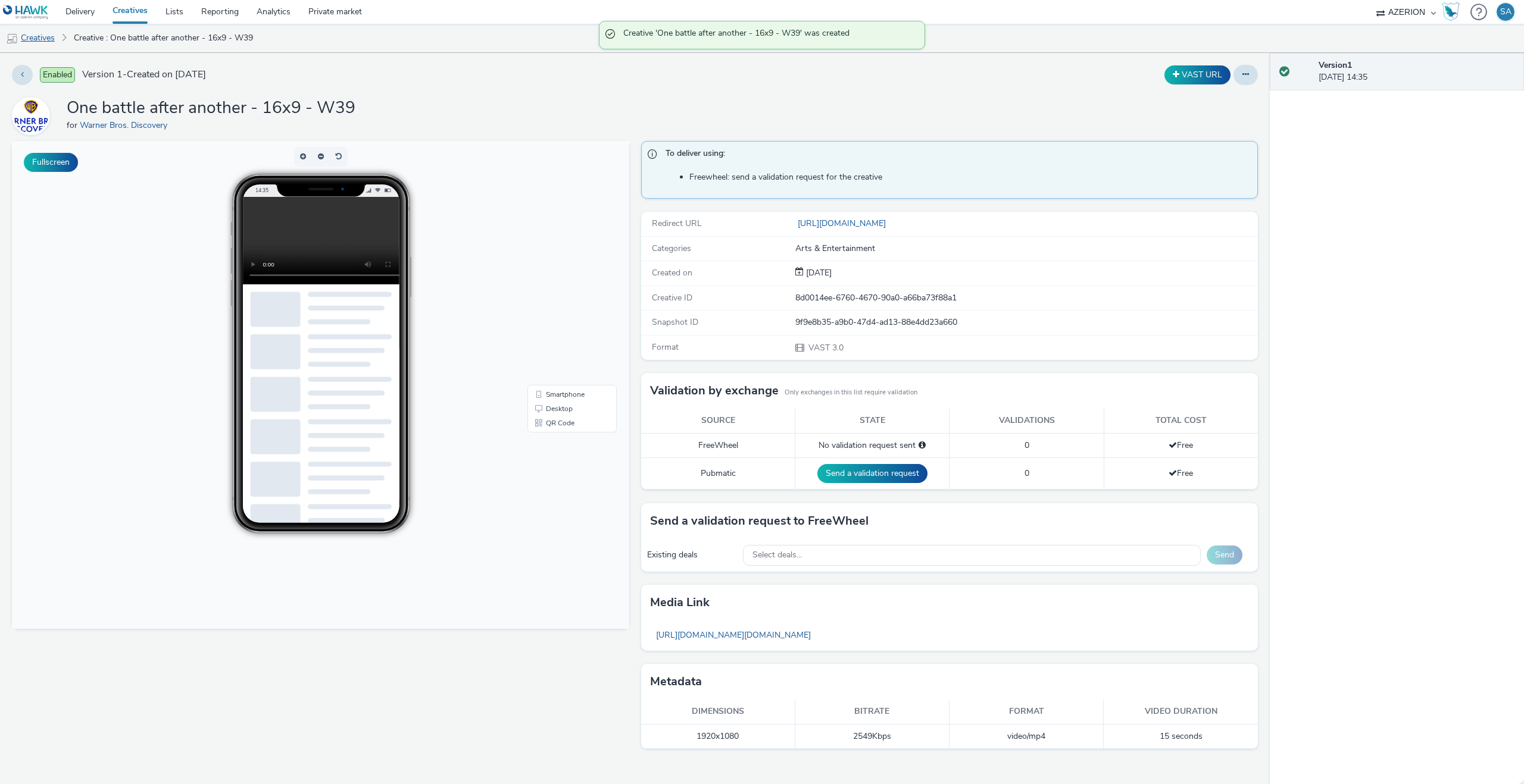
click at [22, 45] on link "Creatives" at bounding box center [30, 38] width 61 height 28
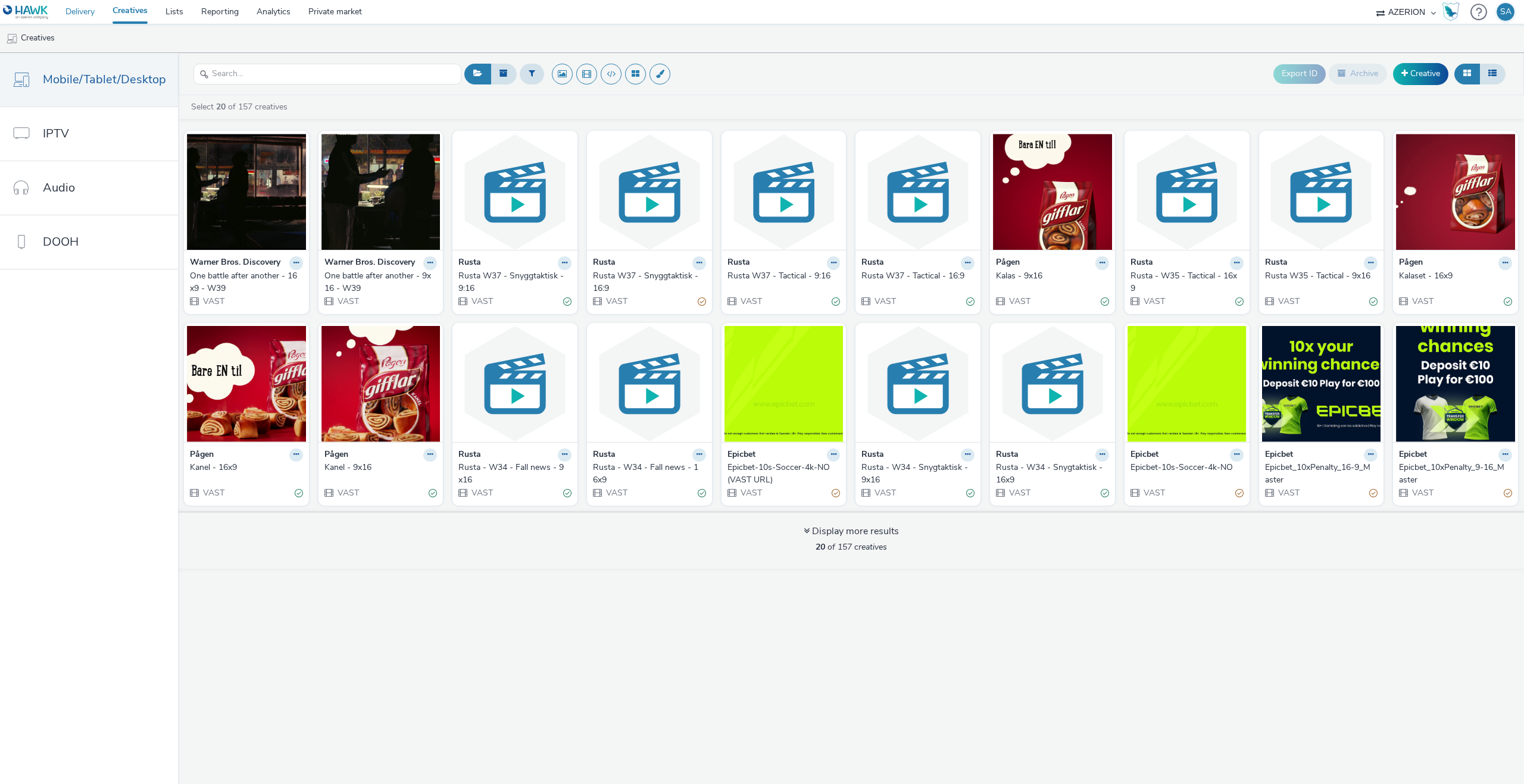
click at [79, 7] on link "Delivery" at bounding box center [80, 12] width 47 height 24
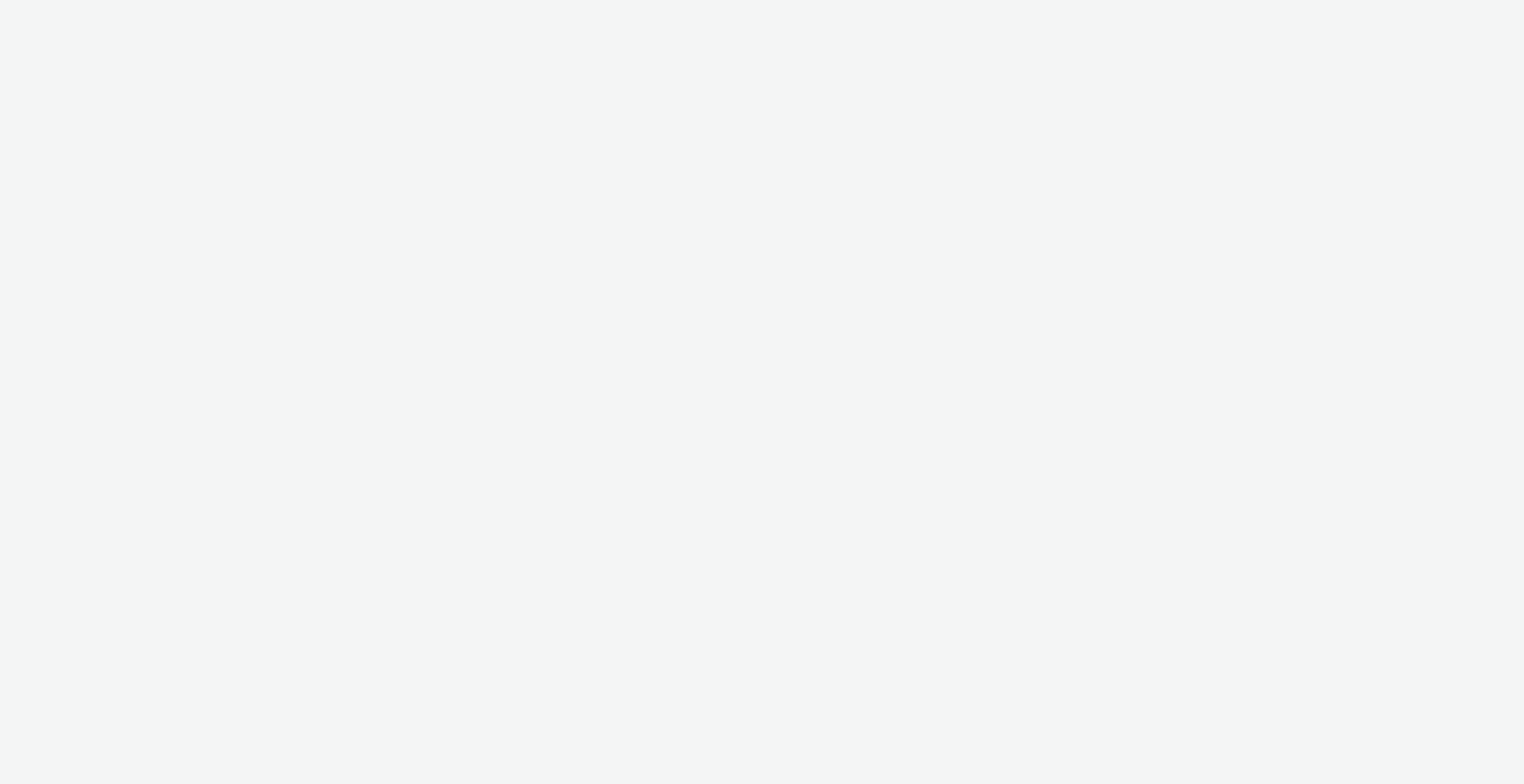
select select "ac009755-aa48-4799-8050-7a339a378eb8"
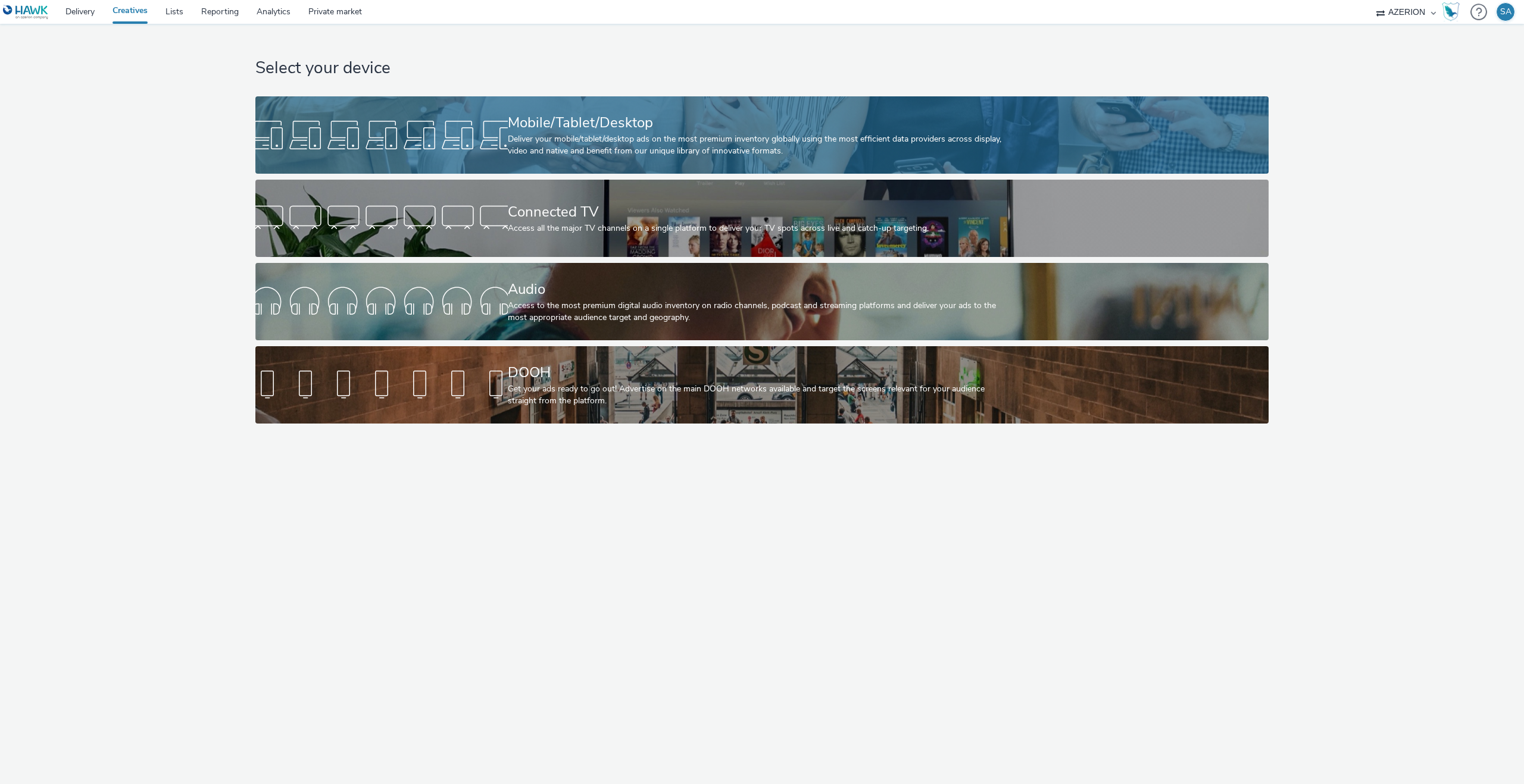
click at [488, 116] on div at bounding box center [381, 135] width 253 height 38
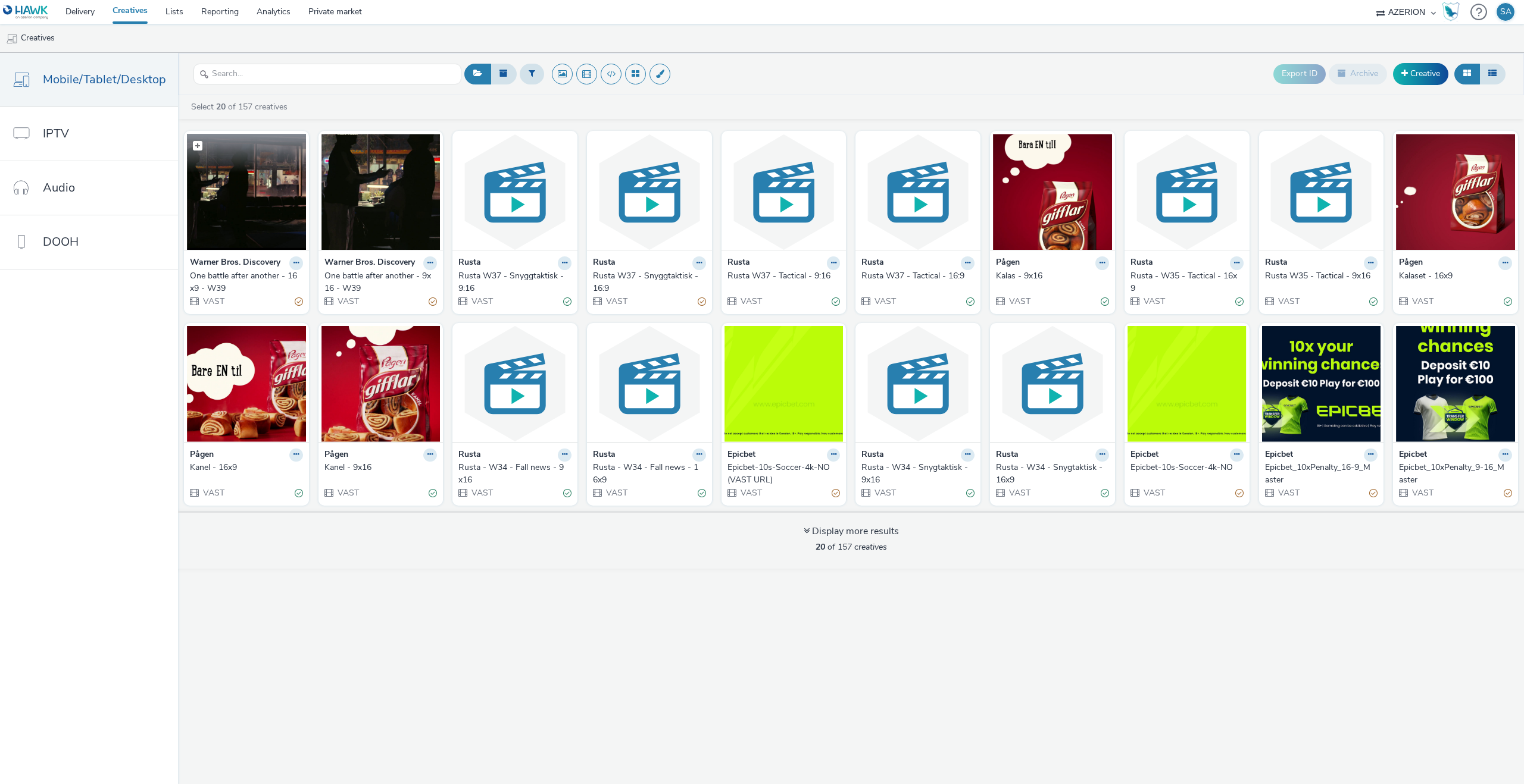
click at [276, 240] on img at bounding box center [246, 192] width 119 height 116
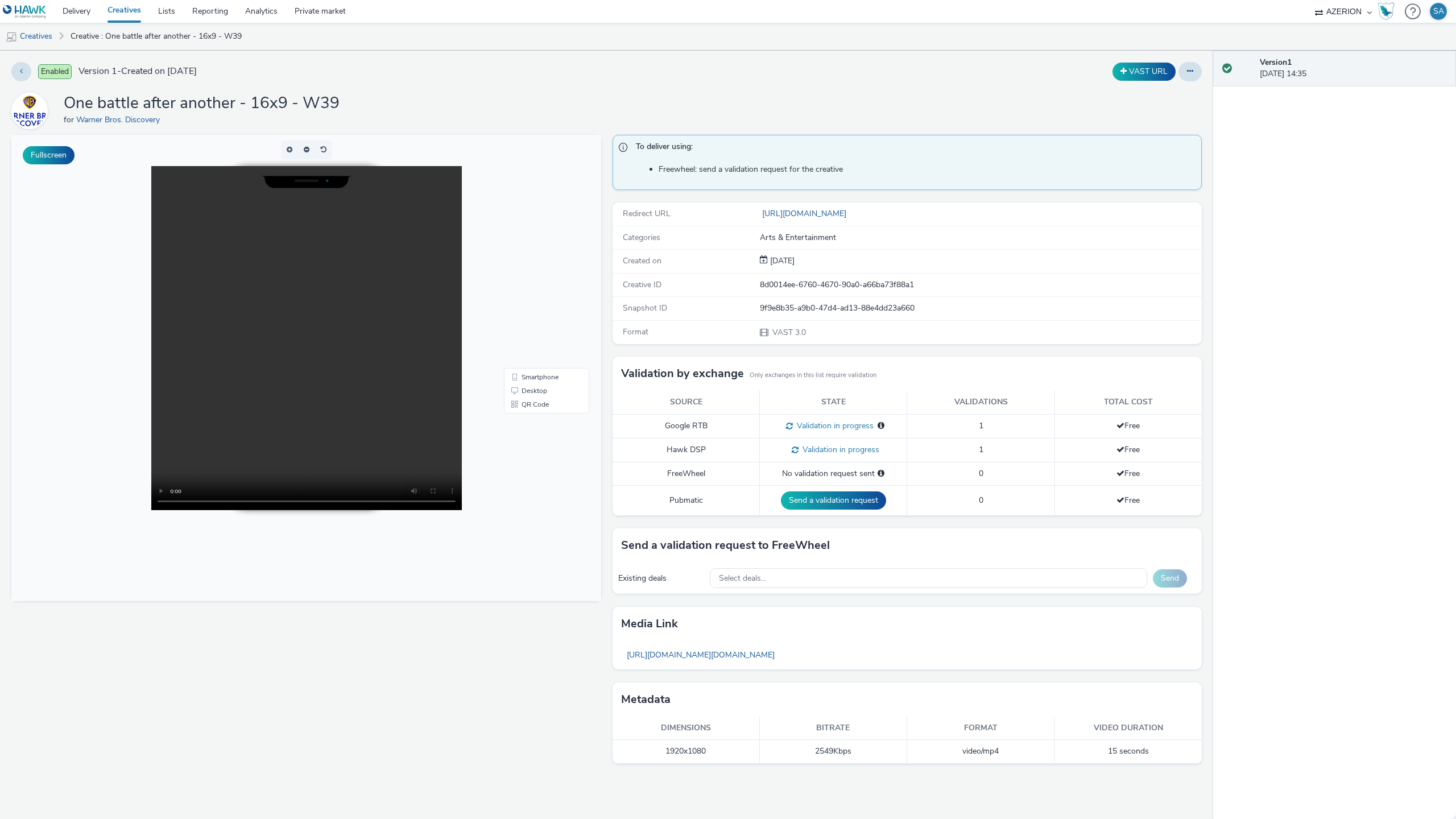
click at [462, 510] on video at bounding box center [306, 338] width 310 height 344
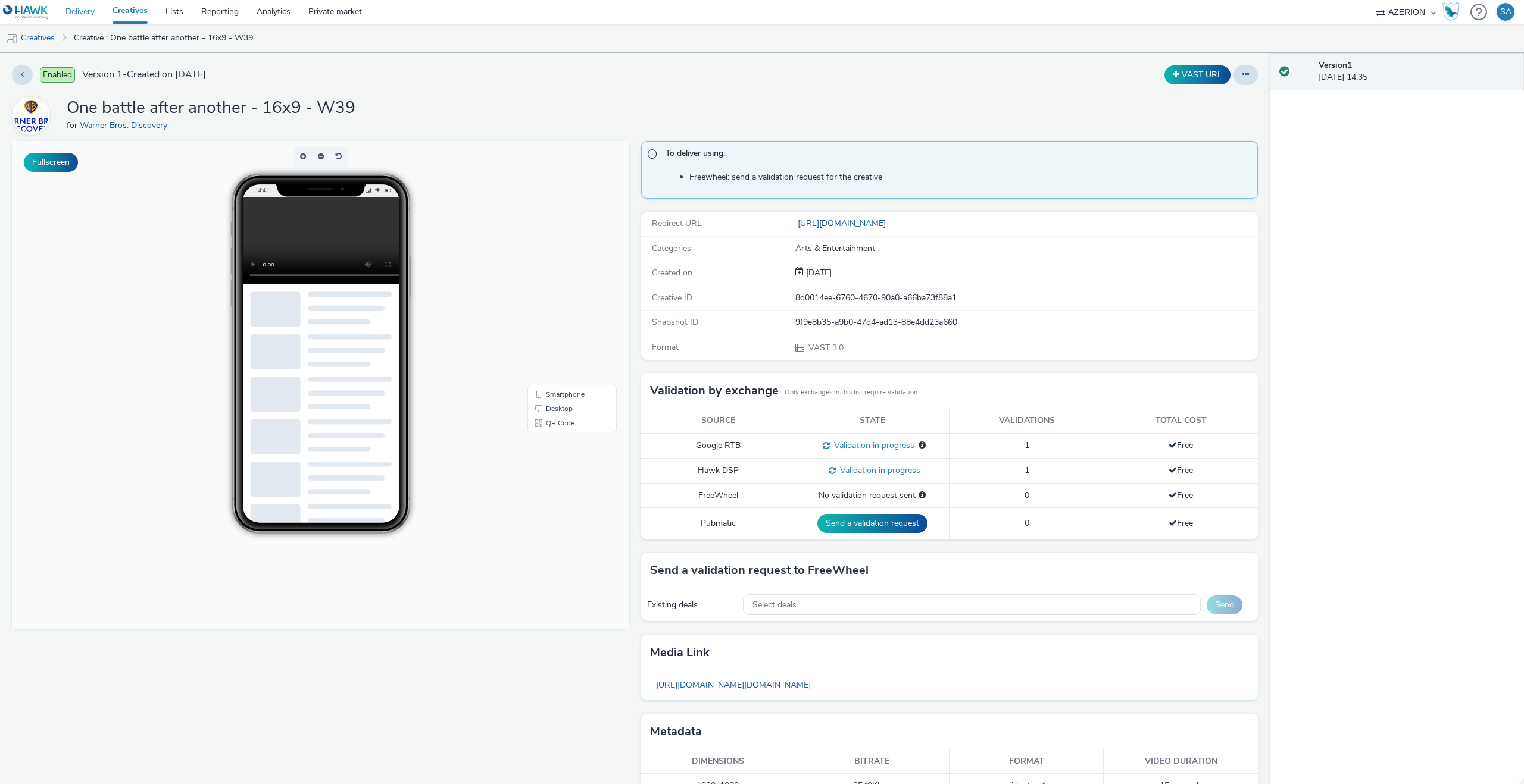
click at [88, 17] on link "Delivery" at bounding box center [80, 12] width 47 height 24
